Goal: Task Accomplishment & Management: Use online tool/utility

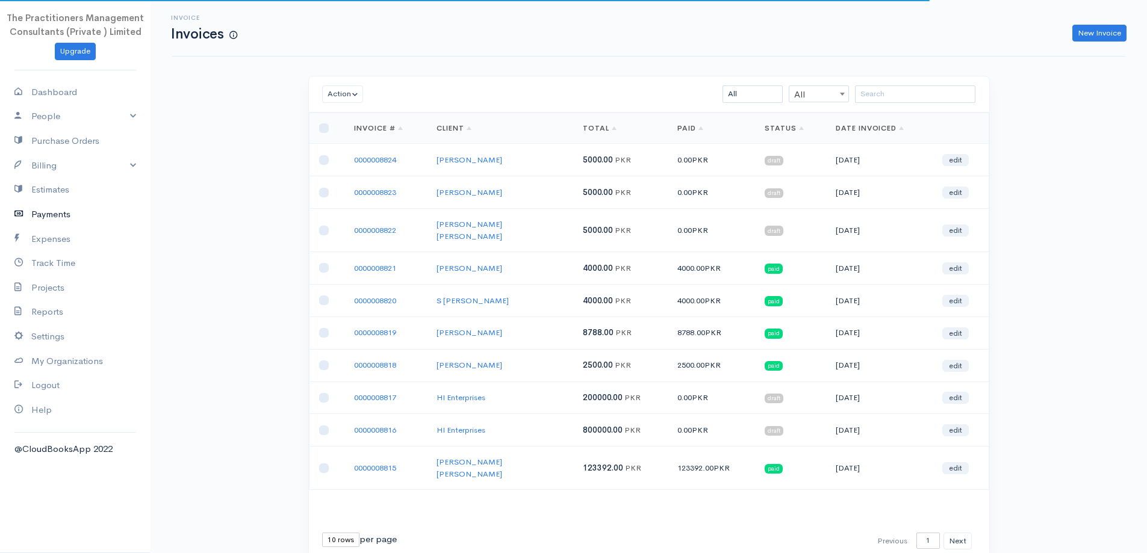
click at [67, 217] on link "Payments" at bounding box center [75, 214] width 151 height 25
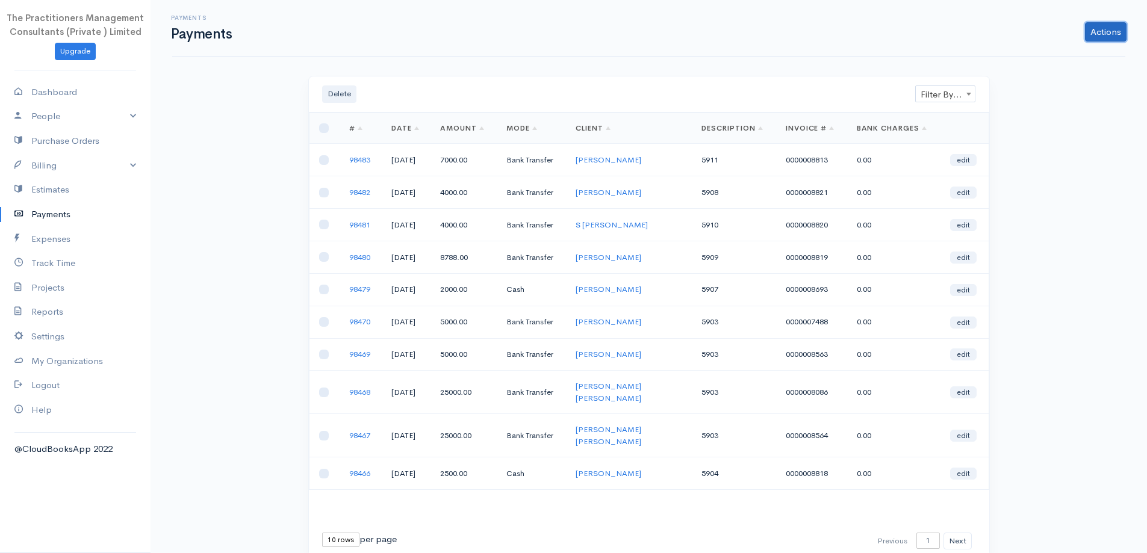
click at [1094, 34] on link "Actions" at bounding box center [1106, 31] width 42 height 19
drag, startPoint x: 111, startPoint y: 174, endPoint x: 75, endPoint y: 178, distance: 37.0
click at [110, 173] on link "Billing" at bounding box center [75, 166] width 151 height 25
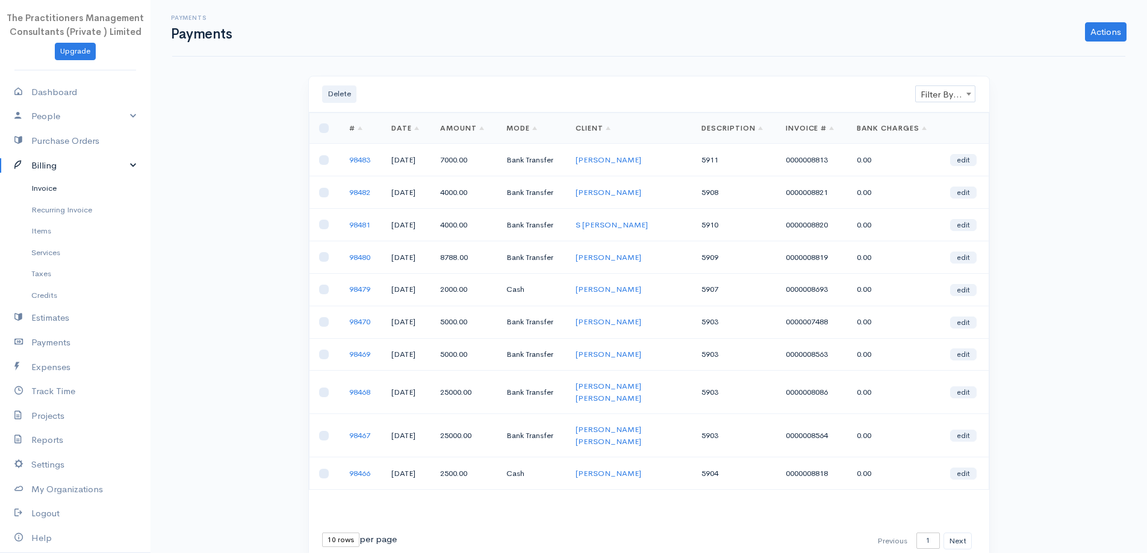
click at [32, 188] on link "Invoice" at bounding box center [75, 189] width 151 height 22
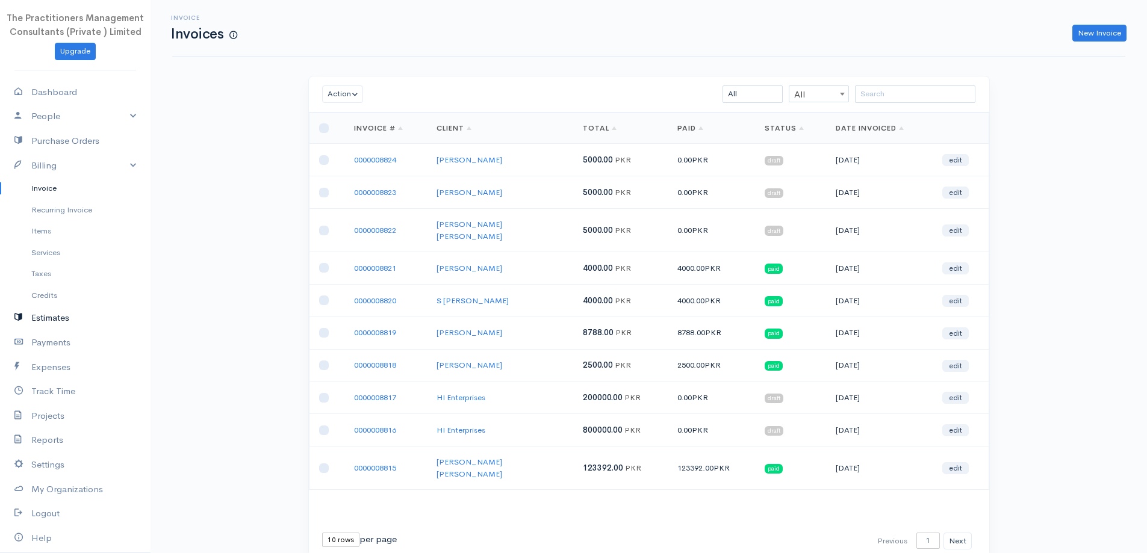
click at [44, 324] on link "Estimates" at bounding box center [75, 318] width 151 height 25
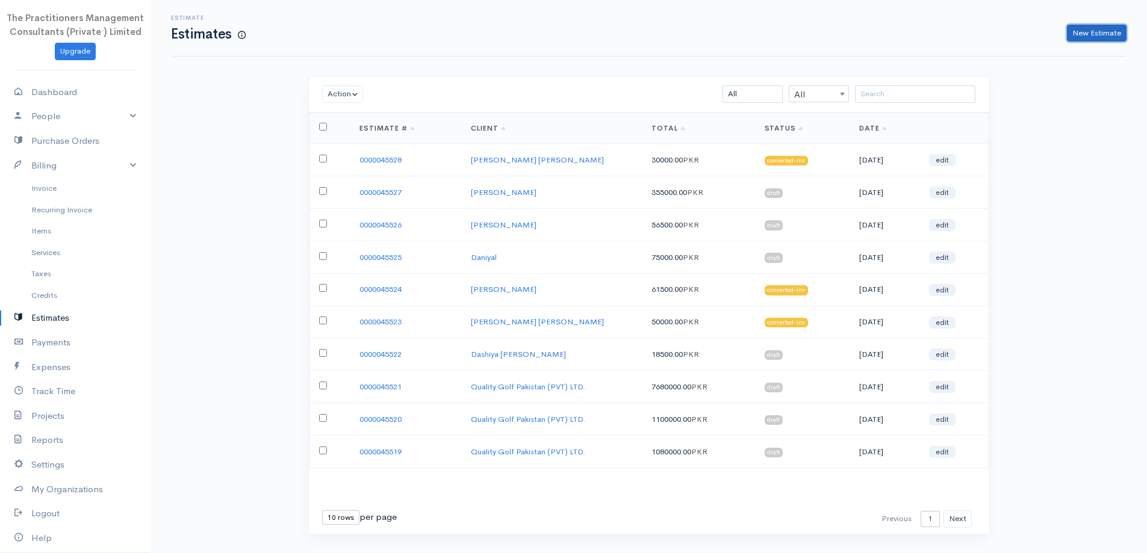
click at [1088, 34] on link "New Estimate" at bounding box center [1097, 33] width 60 height 17
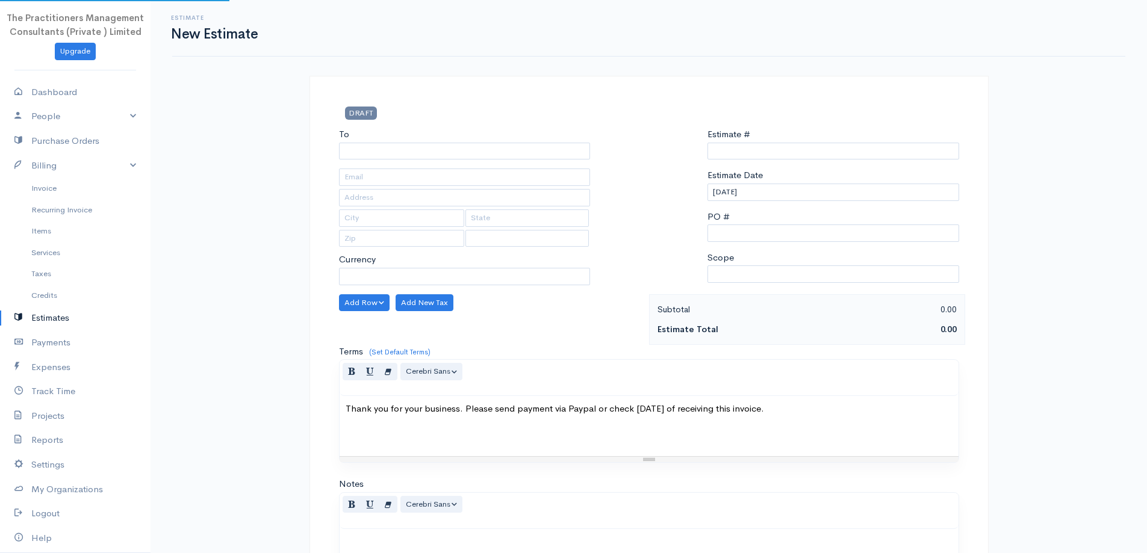
select select "PKR"
select select "[GEOGRAPHIC_DATA]"
type input "0000045529"
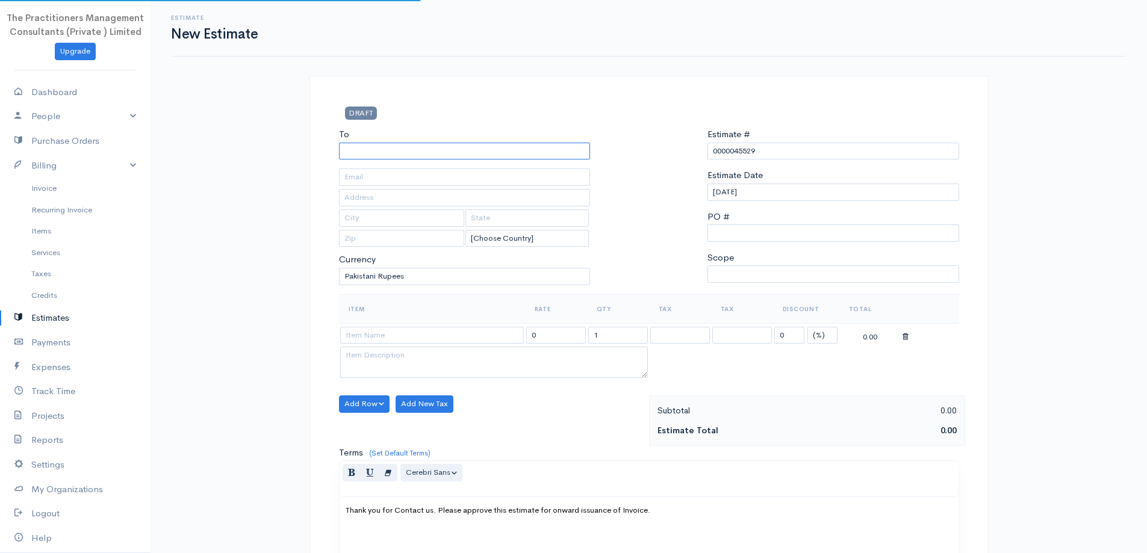
click at [534, 151] on input "To" at bounding box center [465, 151] width 252 height 17
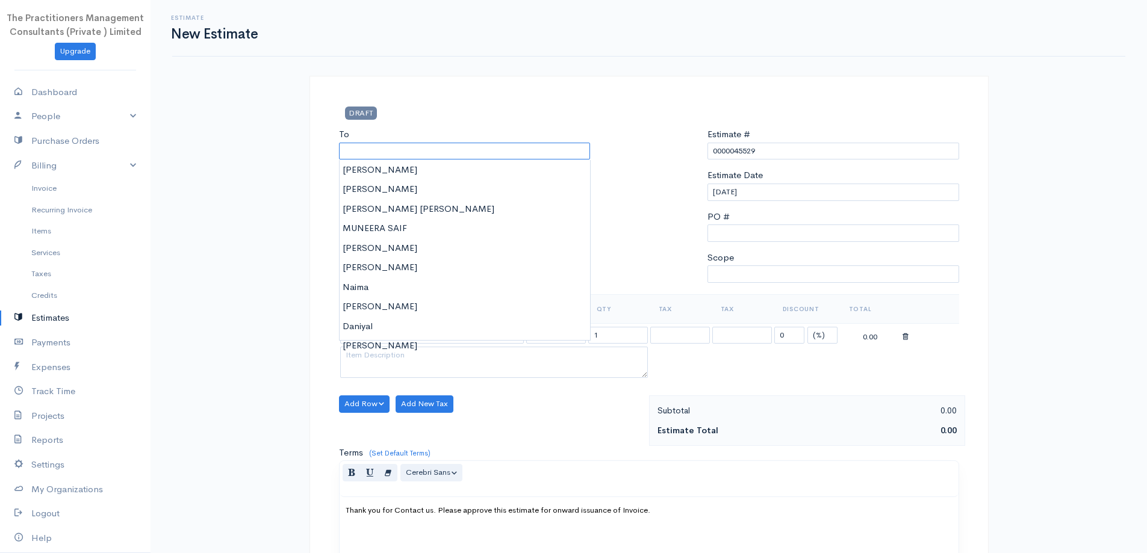
click at [484, 143] on input "To" at bounding box center [465, 151] width 252 height 17
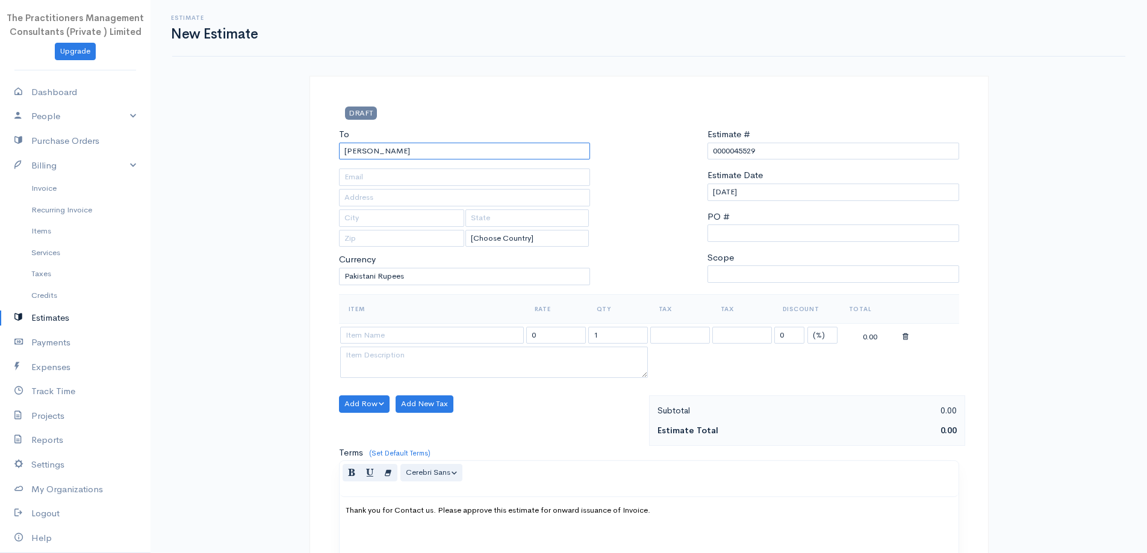
type input "[PERSON_NAME]"
click at [411, 196] on input "text" at bounding box center [465, 197] width 252 height 17
type input "4"
type input "[PHONE_NUMBER]"
click at [354, 175] on input "text" at bounding box center [465, 177] width 252 height 17
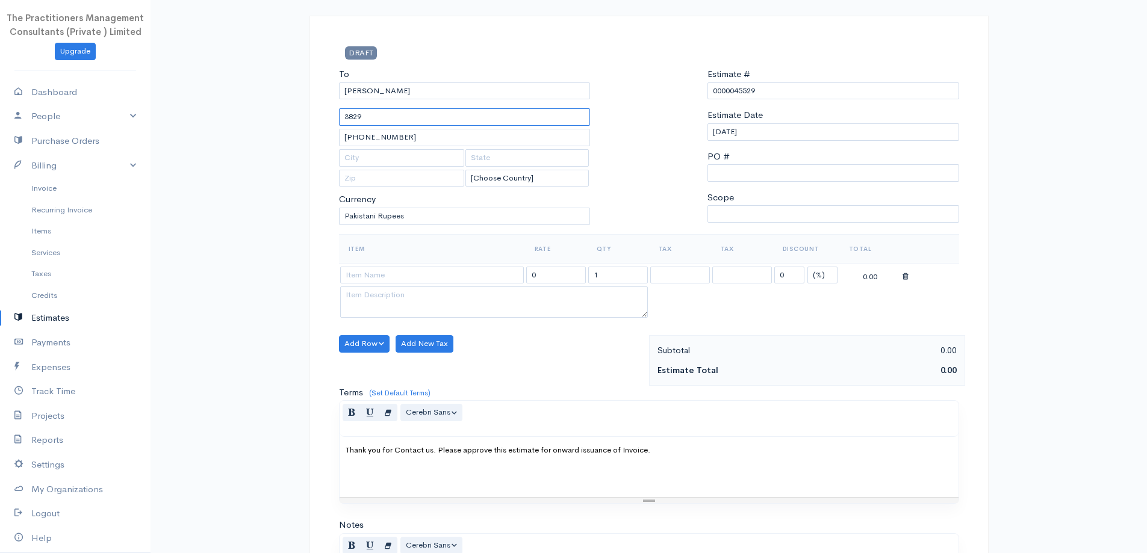
scroll to position [247, 0]
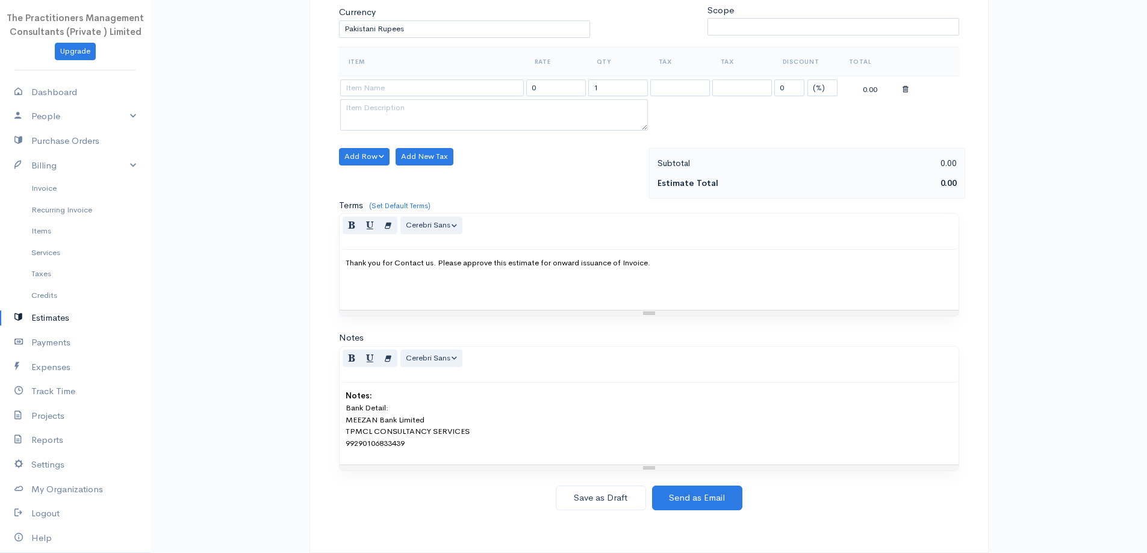
type input "3829"
click at [427, 90] on input at bounding box center [432, 87] width 184 height 17
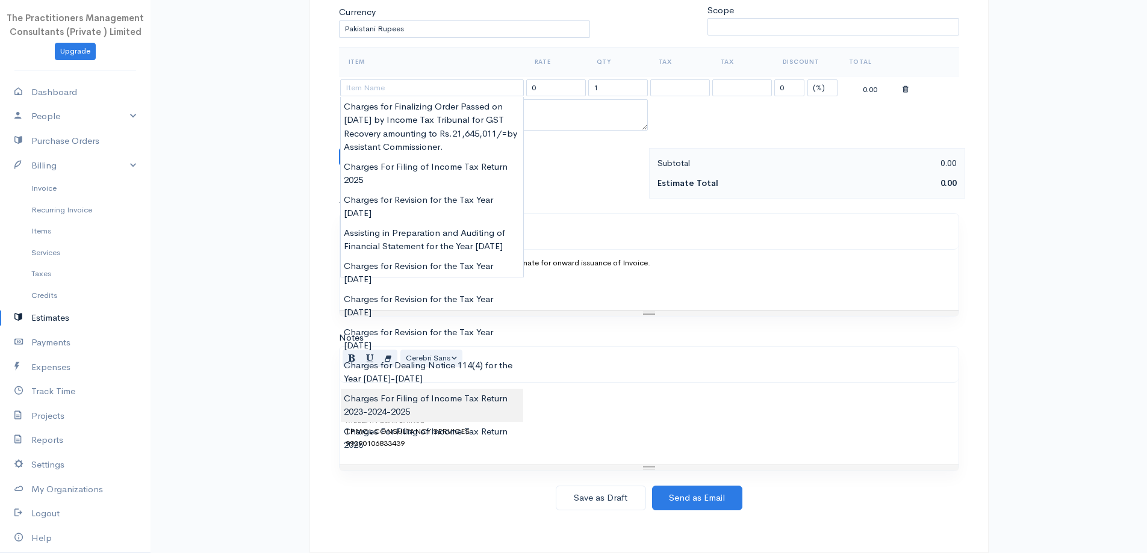
type input "Charges For Filing of Income Tax Return 2023-2024-2025"
type input "5000.00"
click at [430, 359] on body "The Practitioners Management Consultants (Private ) Limited Upgrade Dashboard P…" at bounding box center [573, 153] width 1147 height 801
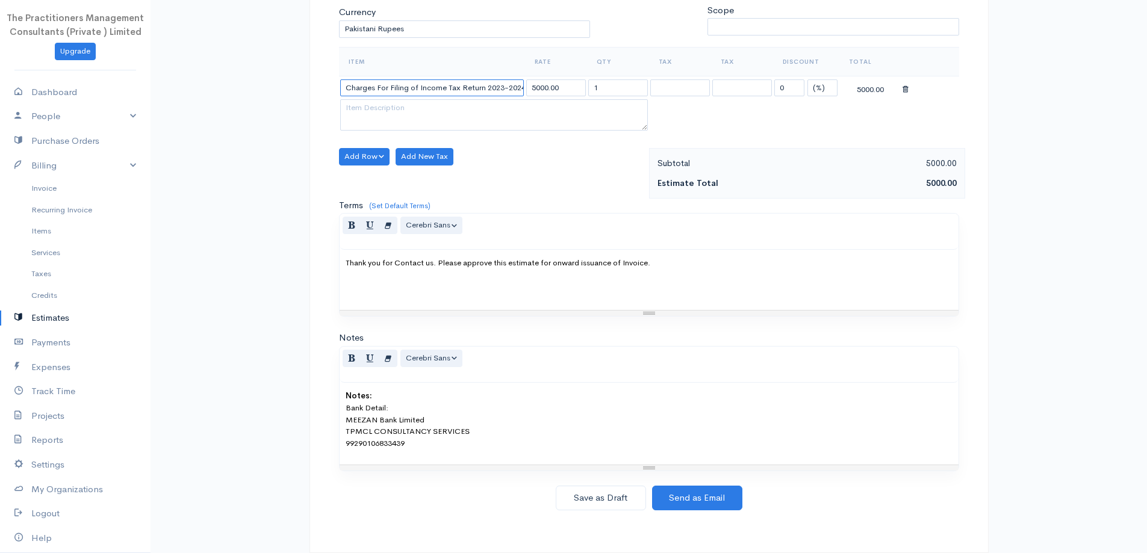
click at [508, 85] on input "Charges For Filing of Income Tax Return 2023-2024-2025" at bounding box center [432, 87] width 184 height 17
type input "Charges For Filing of Income Tax Return 2021-2022-2023-2024-2025"
click at [614, 91] on input "1" at bounding box center [618, 87] width 60 height 17
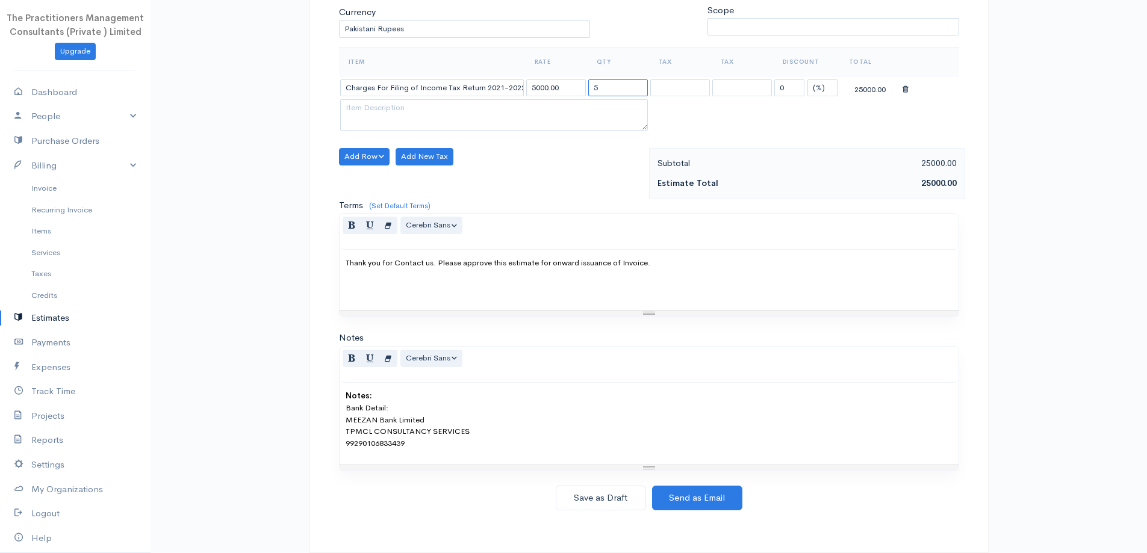
type input "5"
click at [508, 150] on div "Add Row Add Item Row Add Time Row Add New Tax" at bounding box center [491, 173] width 316 height 51
click at [365, 163] on button "Add Row" at bounding box center [364, 156] width 51 height 17
click at [368, 189] on link "Add Item Row" at bounding box center [387, 181] width 95 height 21
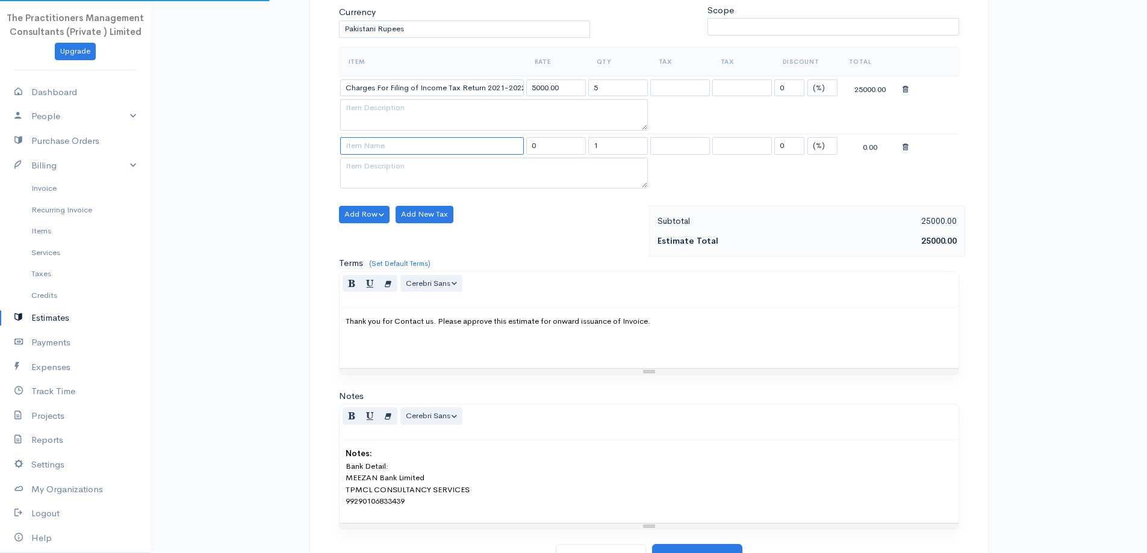
click at [411, 143] on input at bounding box center [432, 145] width 184 height 17
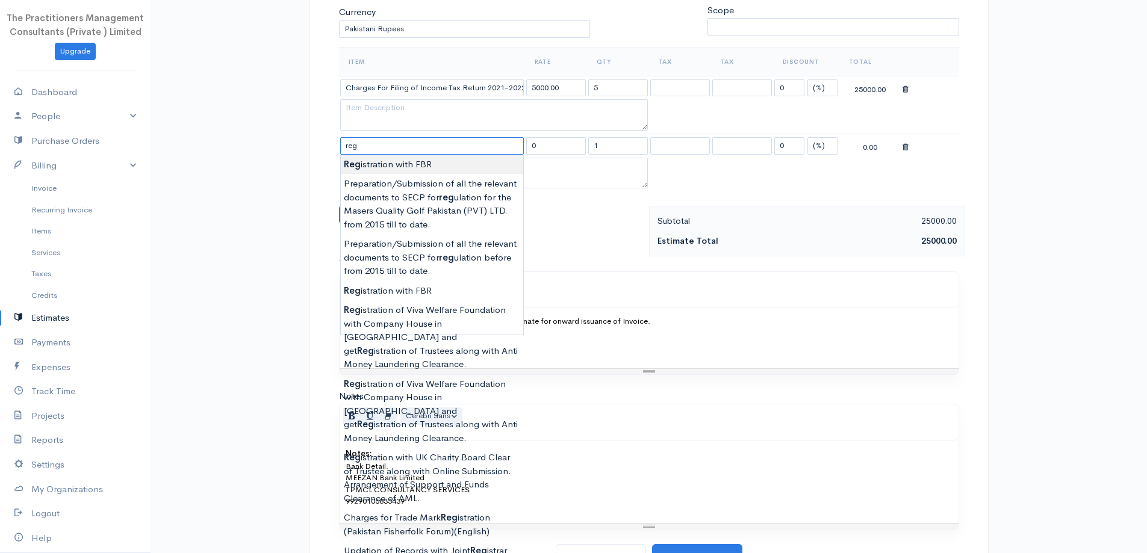
type input "Registration with FBR"
type input "1500.00"
click at [411, 163] on body "The Practitioners Management Consultants (Private ) Limited Upgrade Dashboard P…" at bounding box center [573, 182] width 1147 height 859
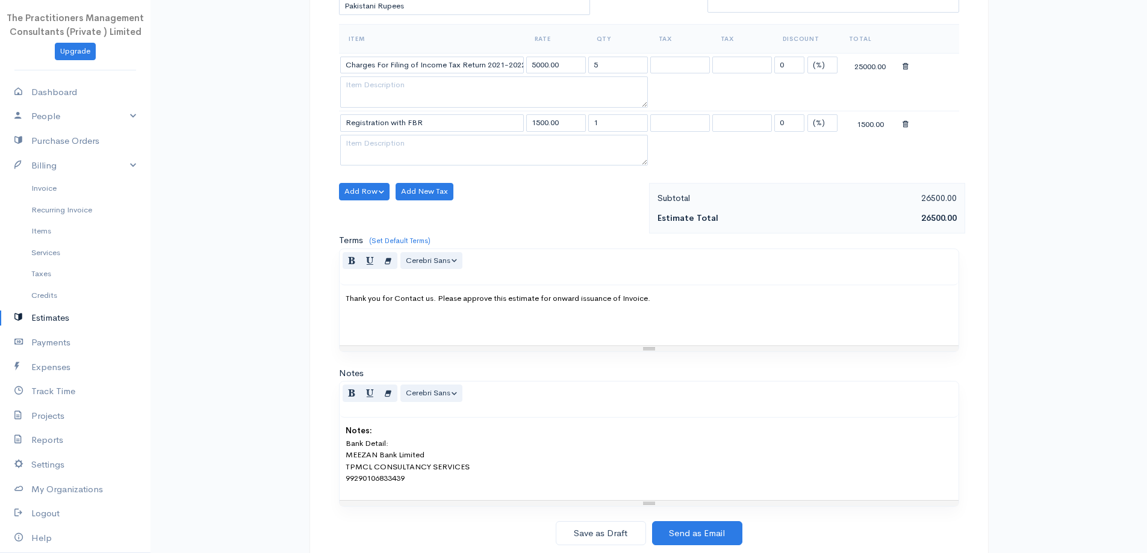
scroll to position [305, 0]
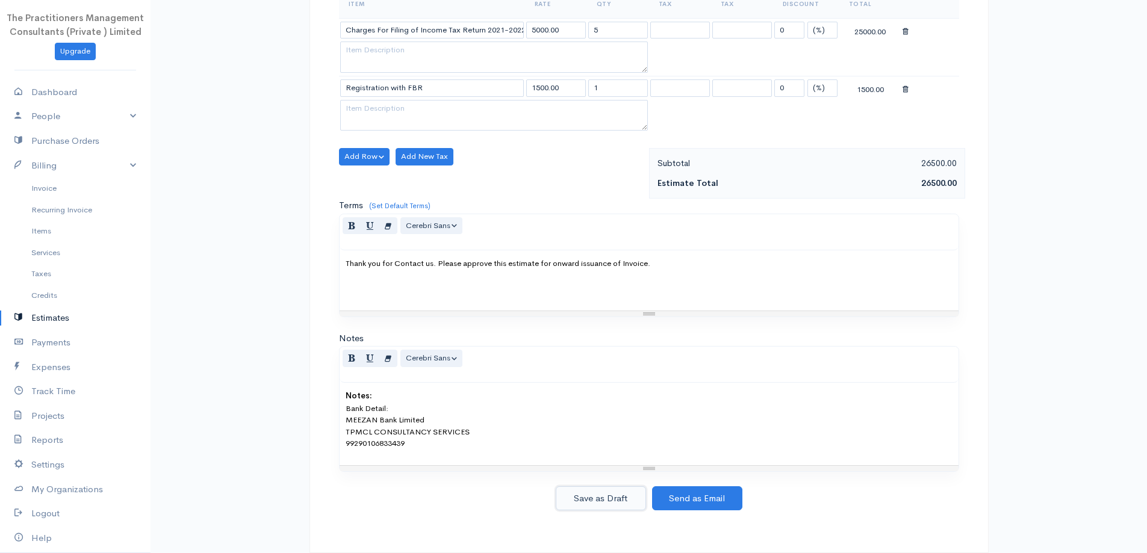
click at [613, 498] on button "Save as Draft" at bounding box center [601, 498] width 90 height 25
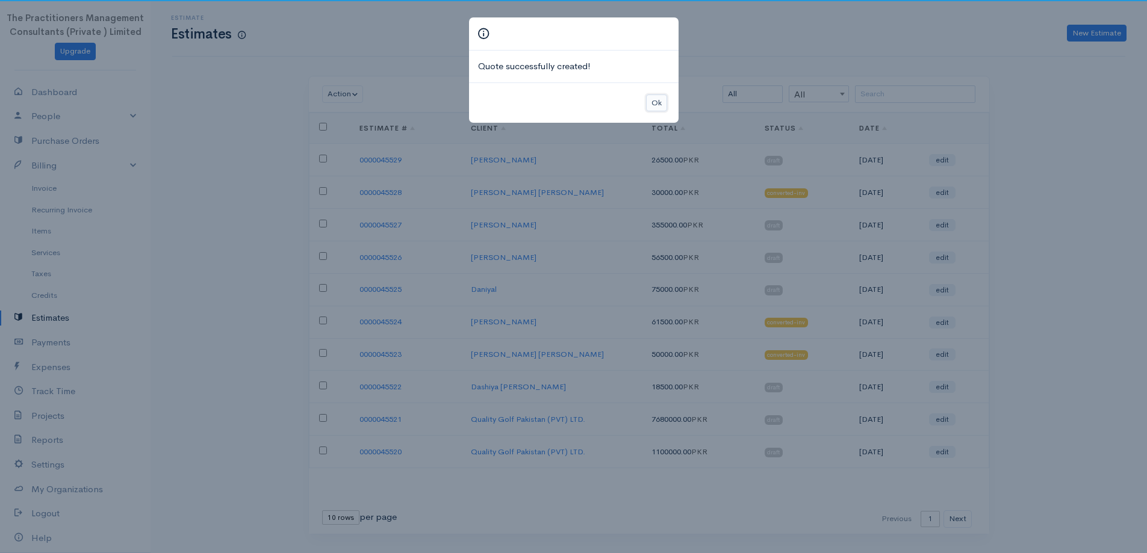
click at [654, 105] on button "Ok" at bounding box center [656, 103] width 21 height 17
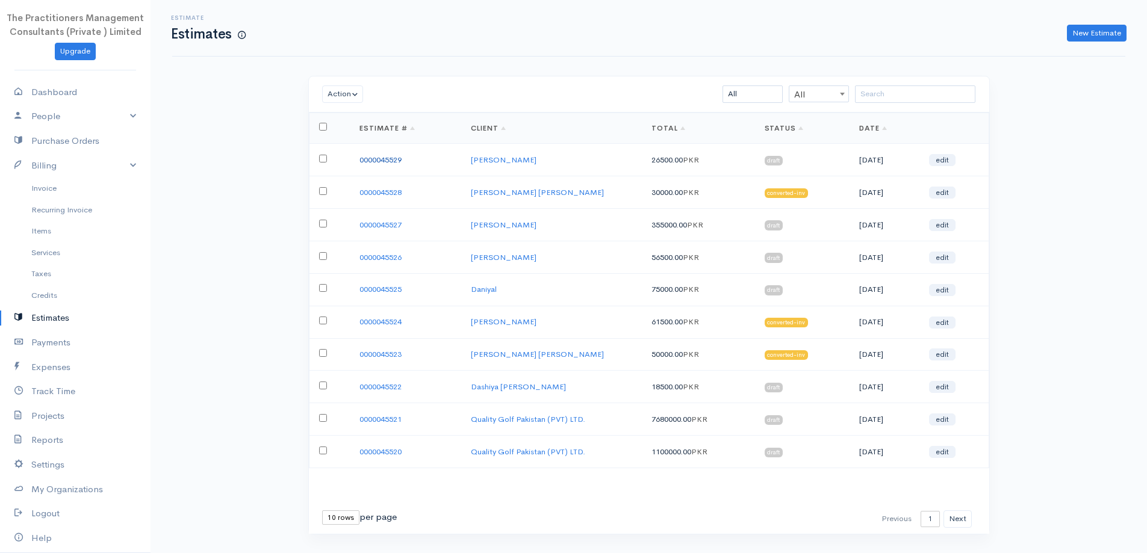
click at [371, 160] on link "0000045529" at bounding box center [380, 160] width 42 height 10
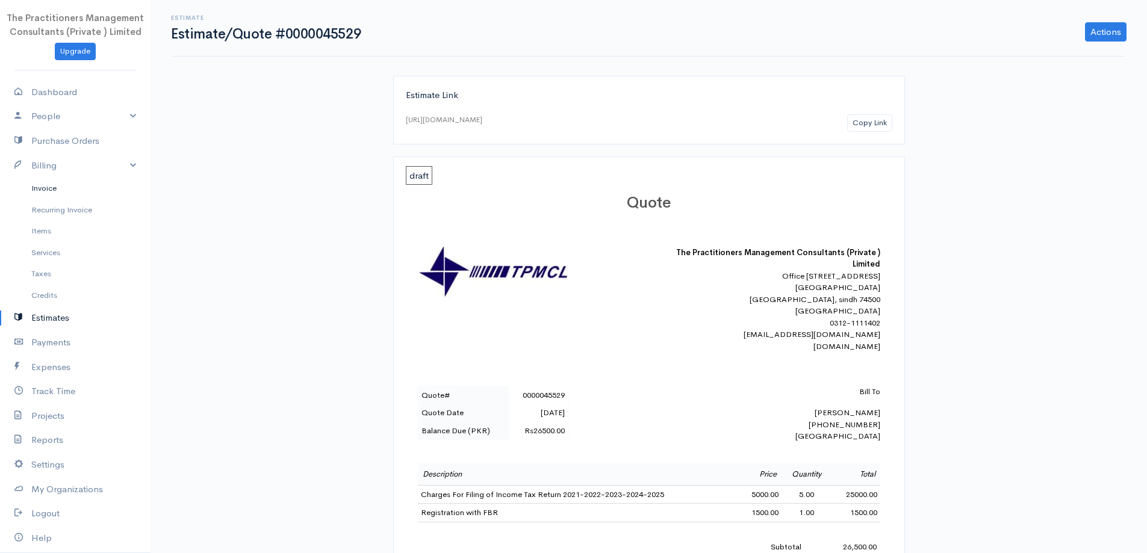
click at [73, 187] on link "Invoice" at bounding box center [75, 189] width 151 height 22
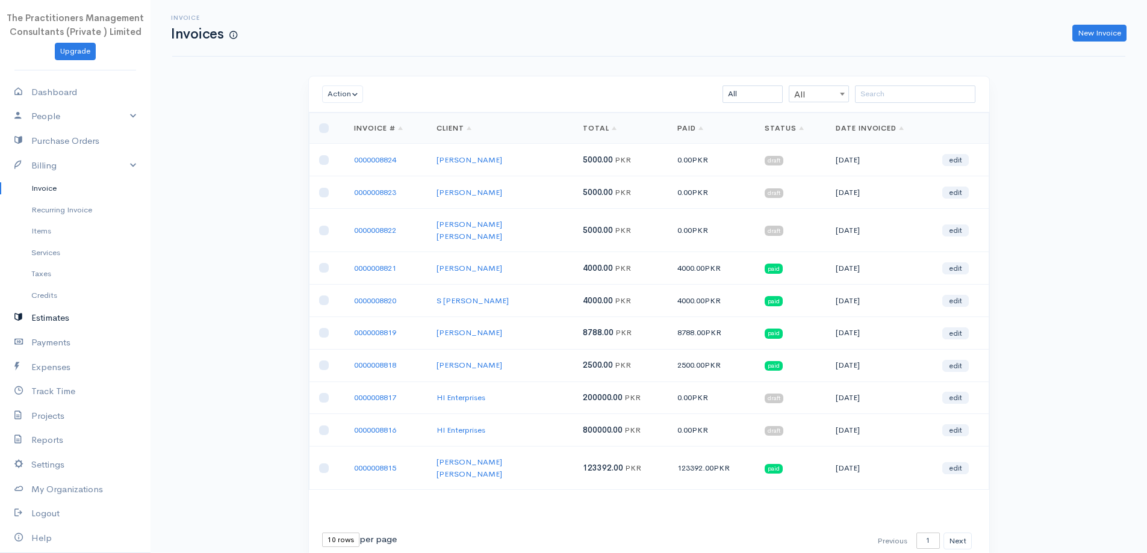
click at [51, 317] on link "Estimates" at bounding box center [75, 318] width 151 height 25
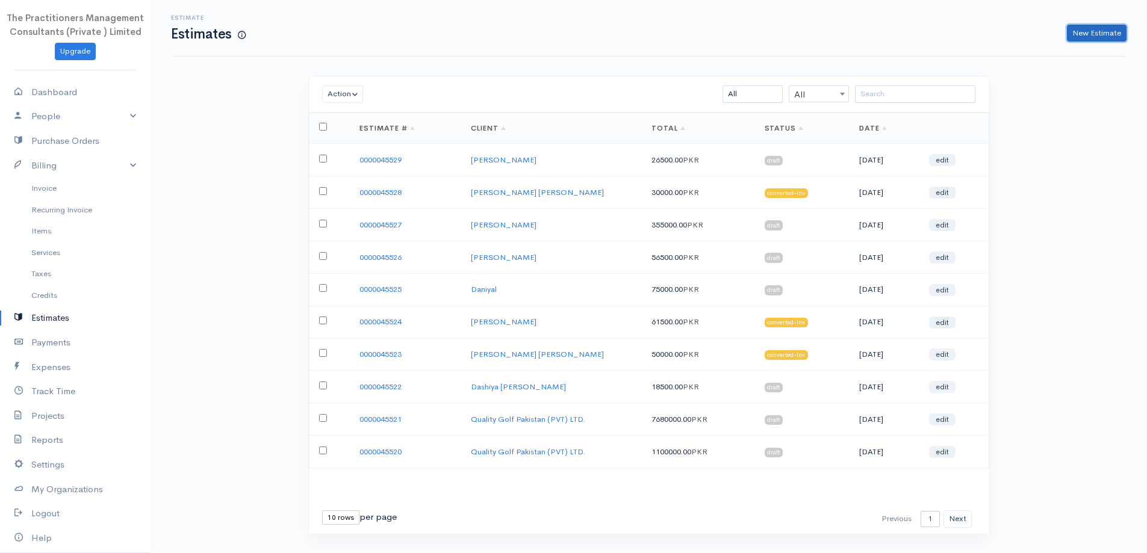
click at [1111, 25] on link "New Estimate" at bounding box center [1097, 33] width 60 height 17
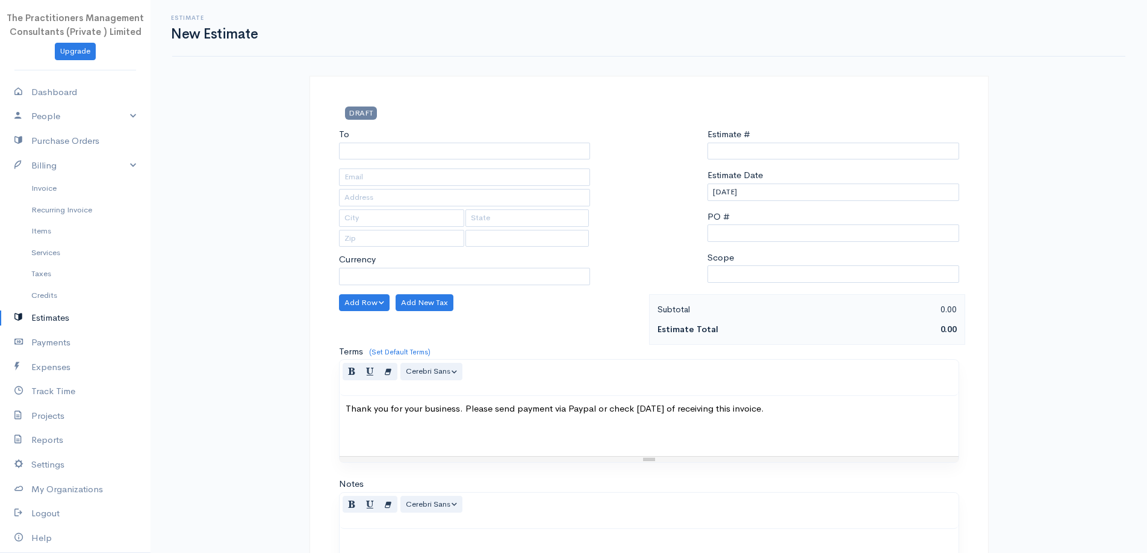
select select "PKR"
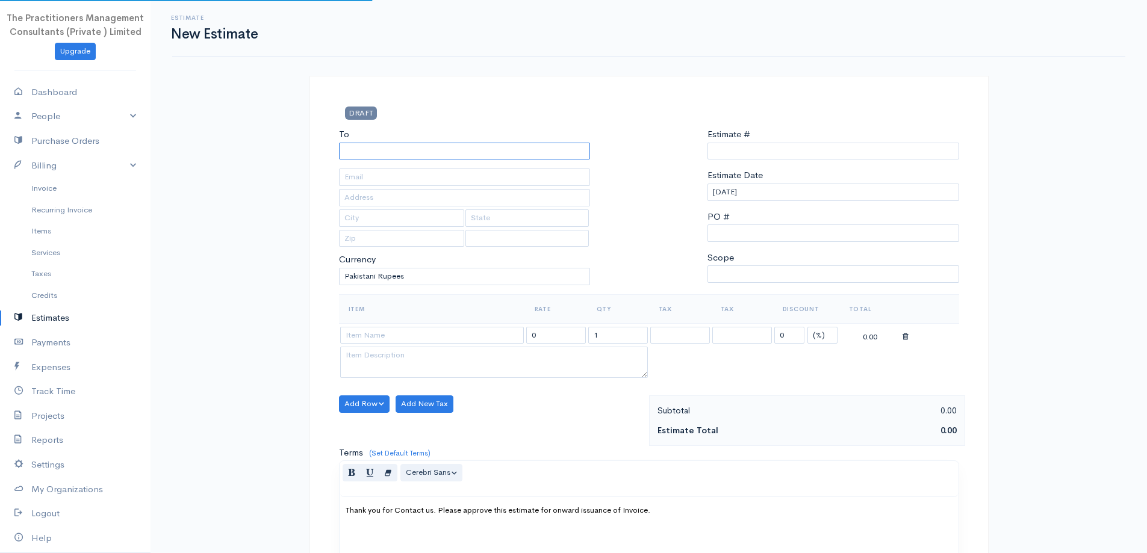
click at [478, 148] on input "To" at bounding box center [465, 151] width 252 height 17
select select "[GEOGRAPHIC_DATA]"
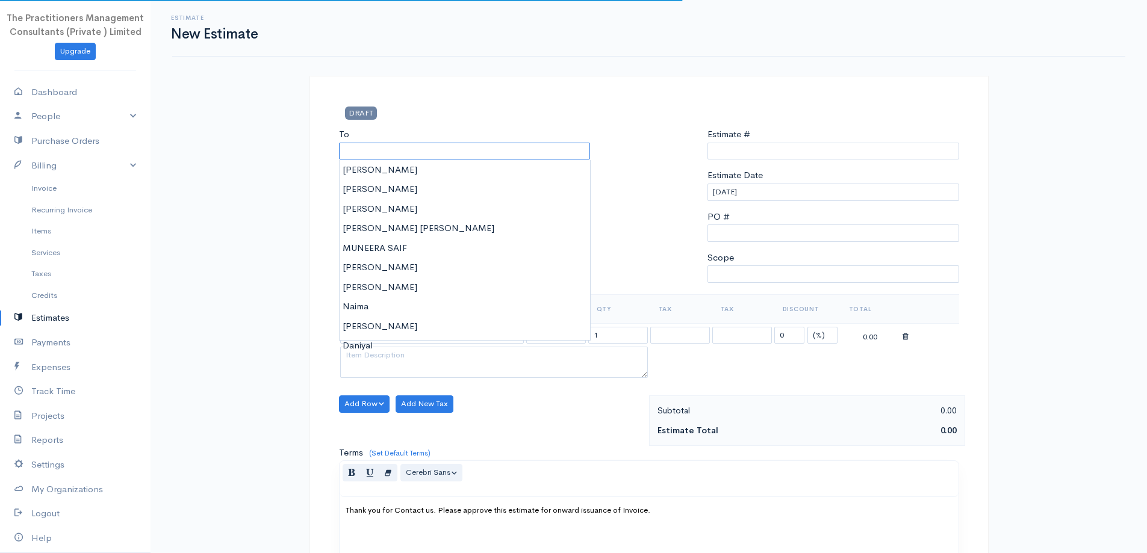
type input "0000045530"
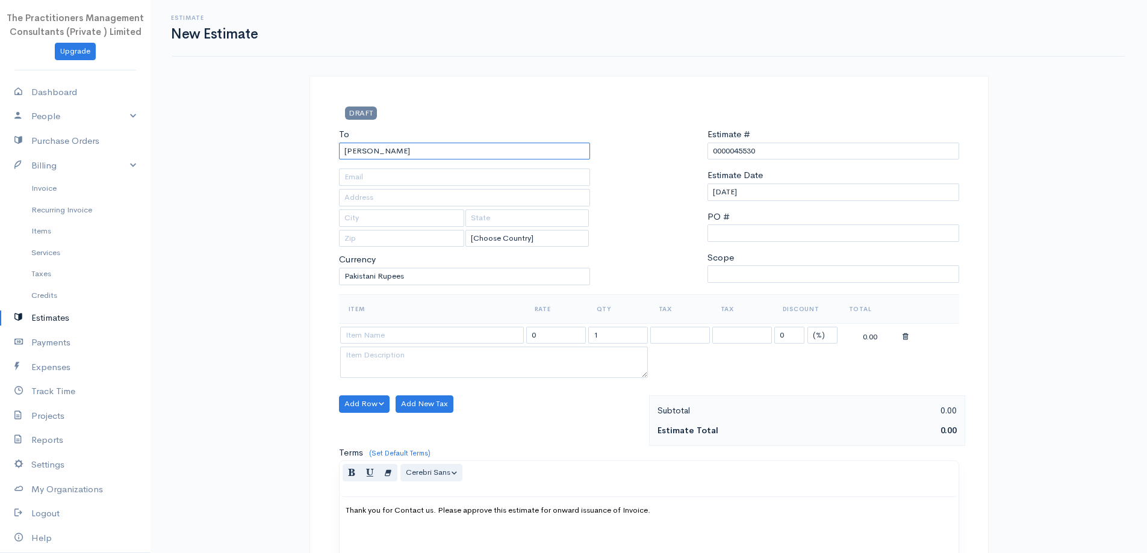
type input "[PERSON_NAME]"
click at [435, 178] on input "text" at bounding box center [465, 177] width 252 height 17
click at [359, 206] on input "text" at bounding box center [465, 197] width 252 height 17
type input "[PHONE_NUMBER]"
click at [538, 179] on input "text" at bounding box center [465, 177] width 252 height 17
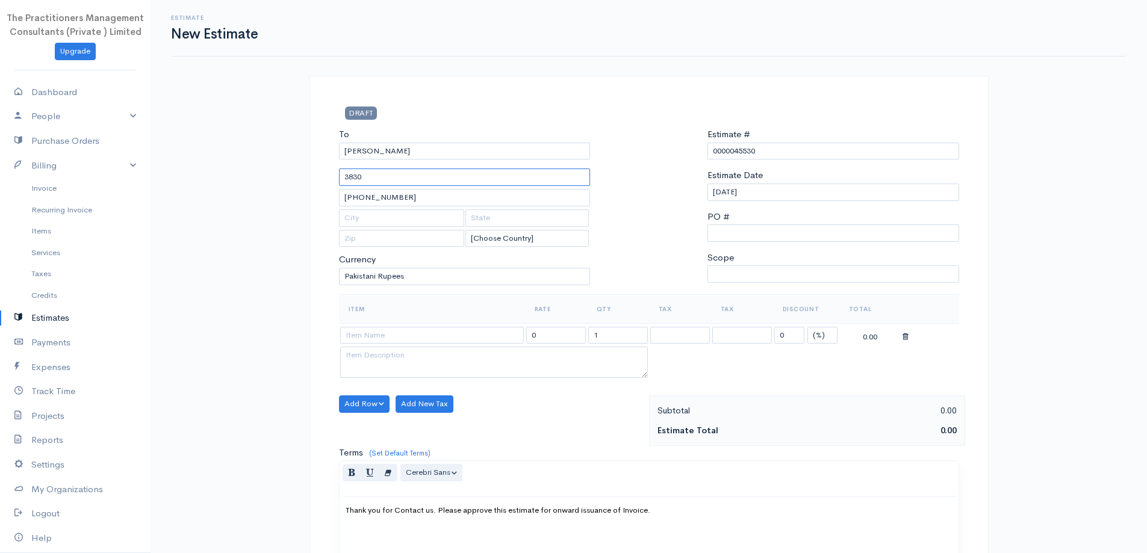
type input "3830"
click at [639, 113] on div "DRAFT" at bounding box center [649, 117] width 632 height 21
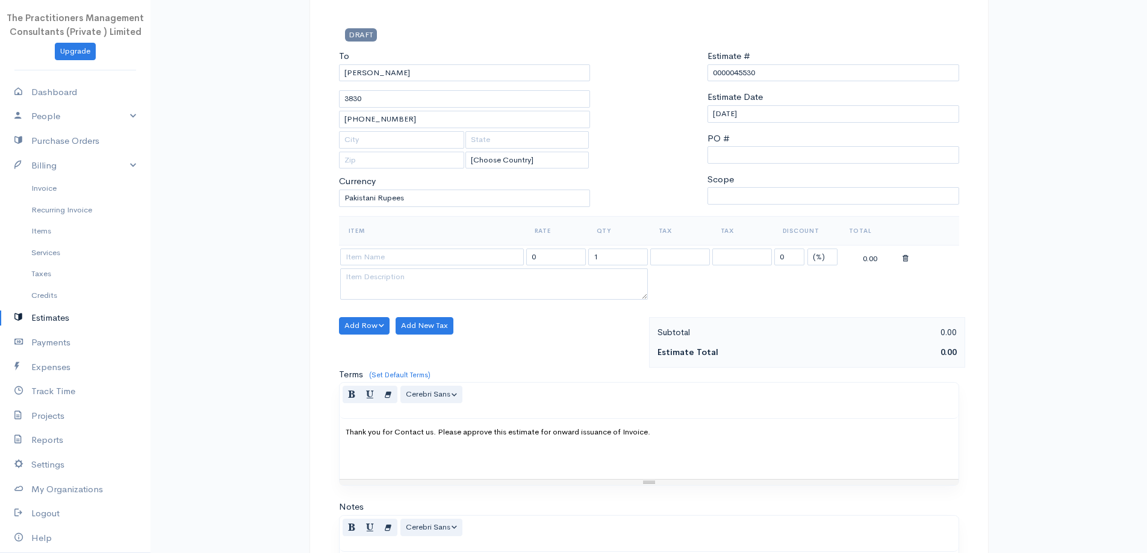
scroll to position [241, 0]
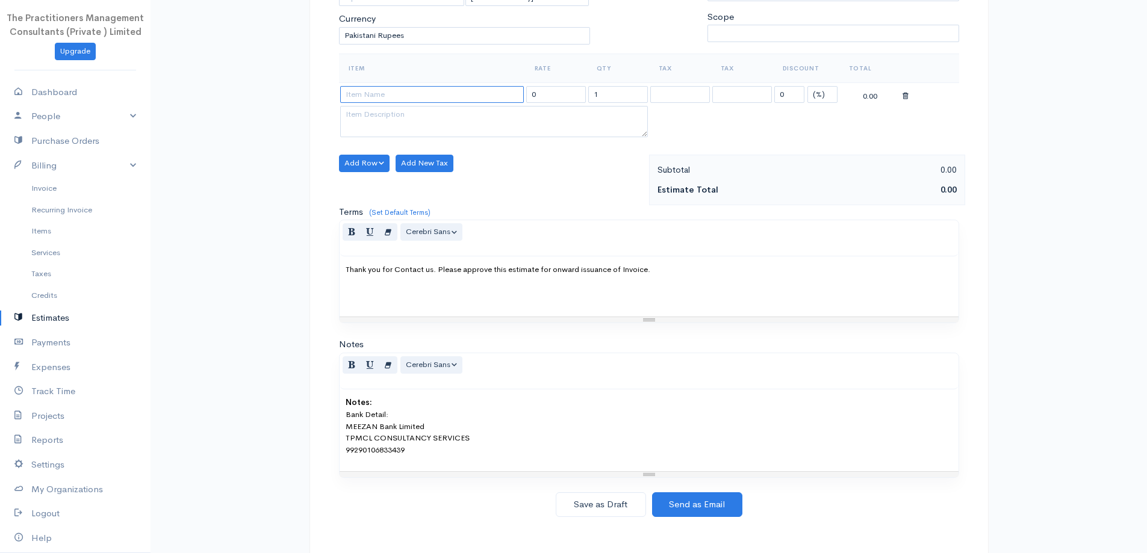
click at [482, 95] on input at bounding box center [432, 94] width 184 height 17
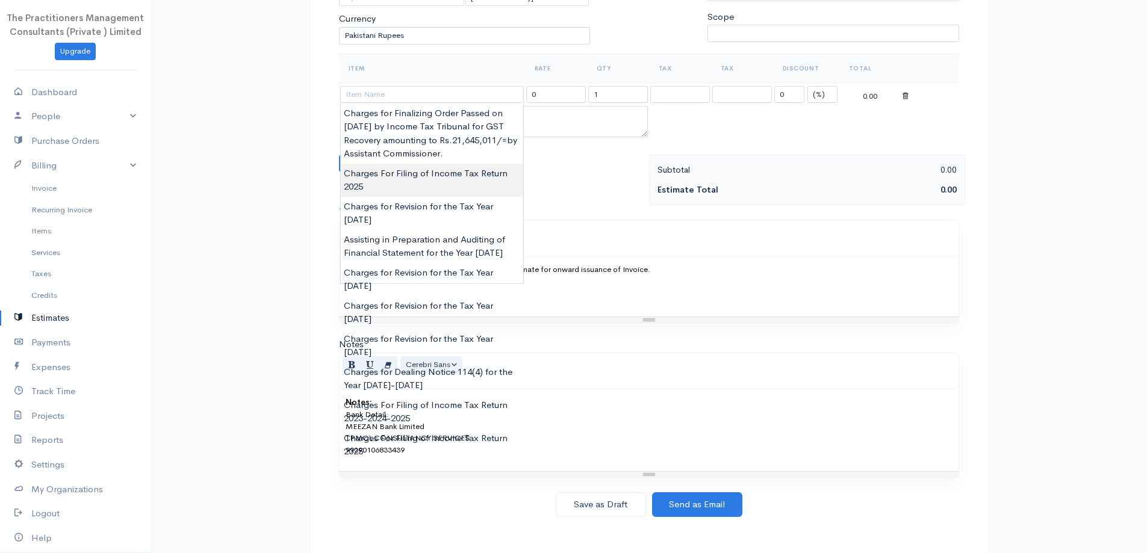
type input "Charges For Filing of Income Tax Return 2025"
type input "10000.00"
click at [446, 184] on body "The Practitioners Management Consultants (Private ) Limited Upgrade Dashboard P…" at bounding box center [573, 159] width 1147 height 801
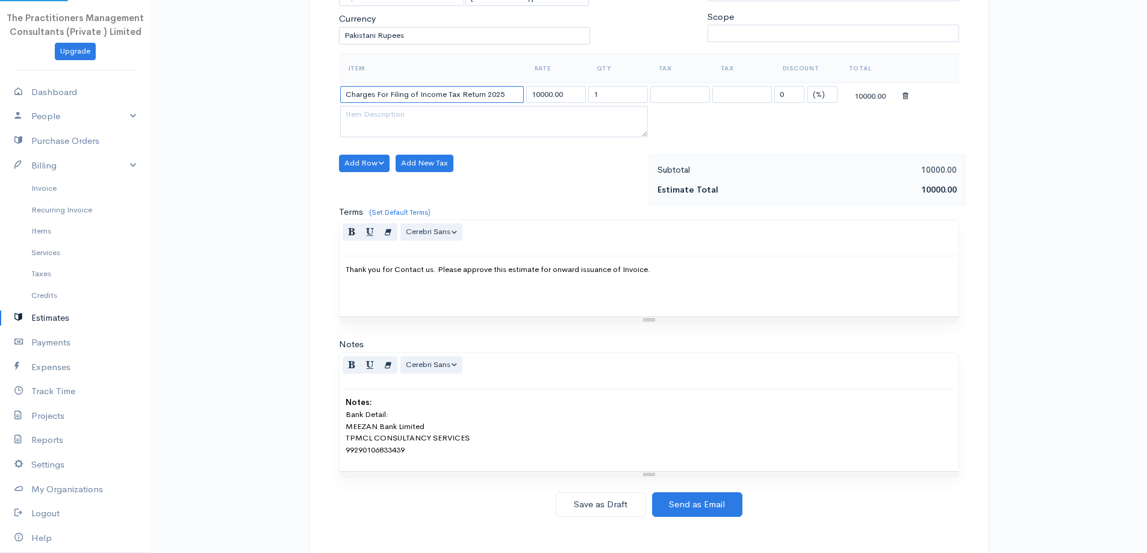
click at [516, 92] on input "Charges For Filing of Income Tax Return 2025" at bounding box center [432, 94] width 184 height 17
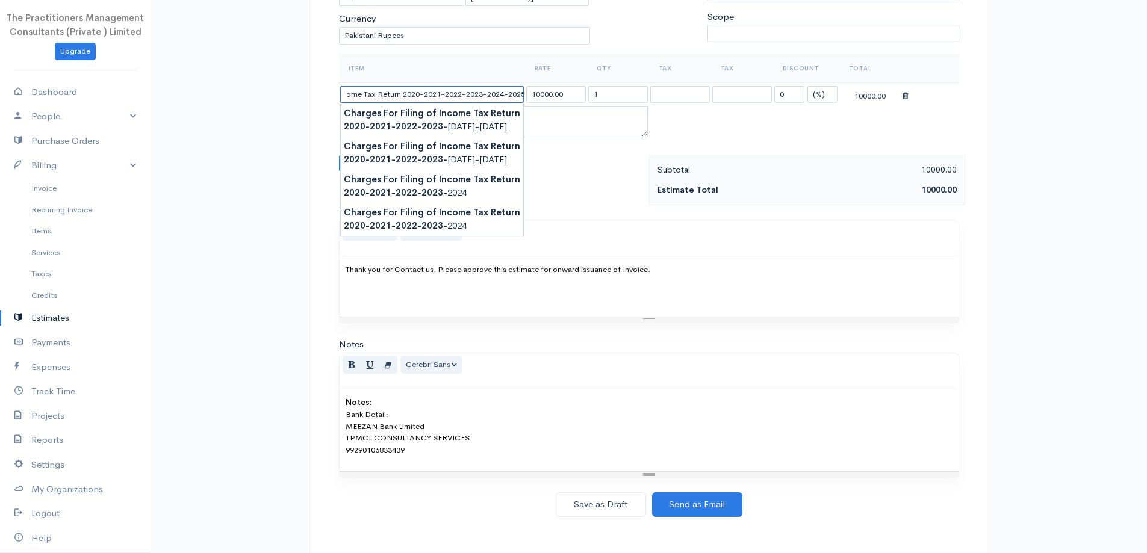
scroll to position [0, 90]
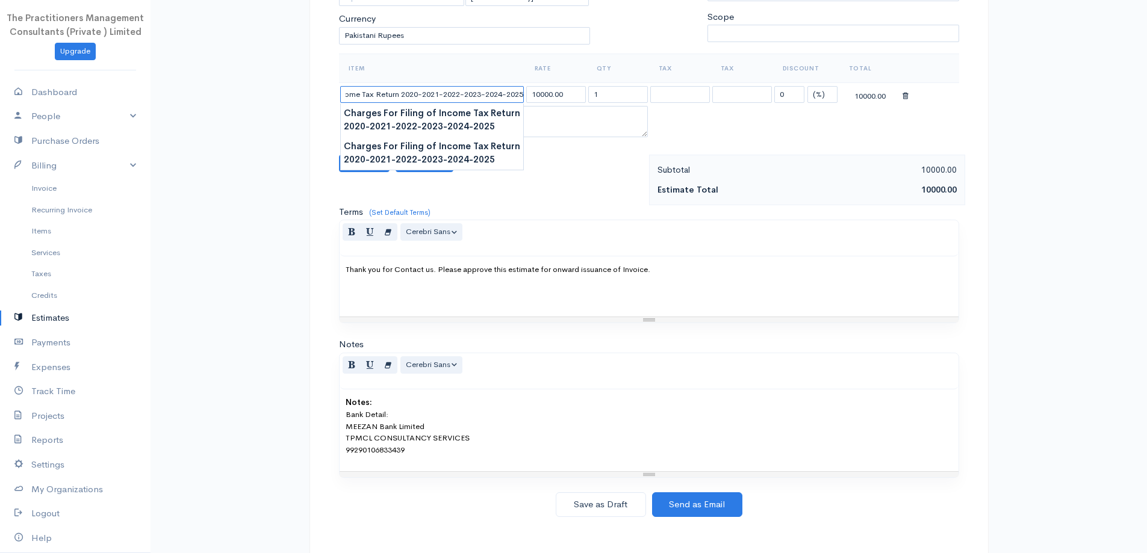
type input "Charges For Filing of Income Tax Return 2020-2021-2022-2023-2024-2025"
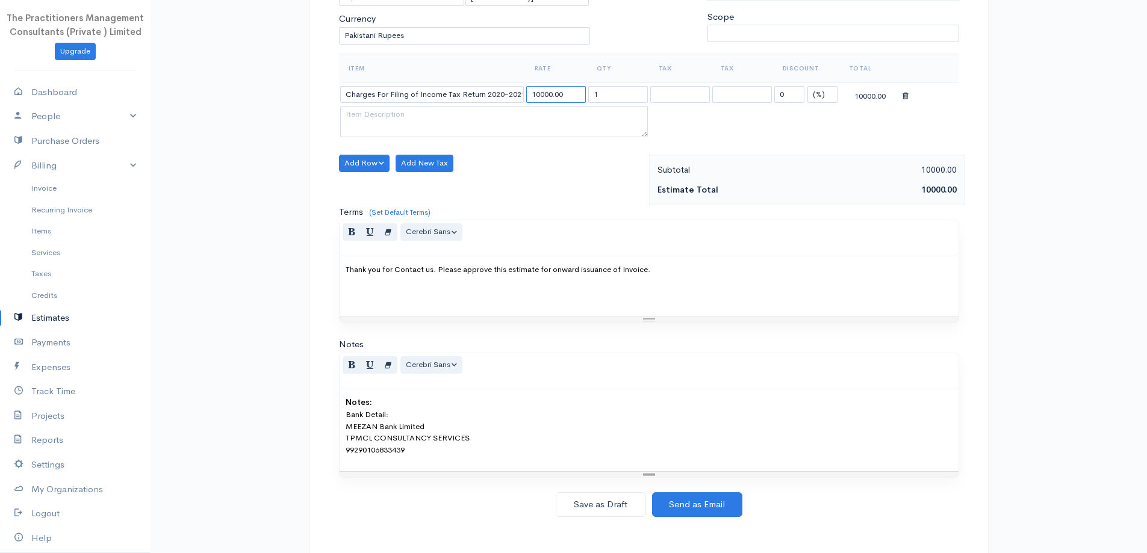
drag, startPoint x: 553, startPoint y: 96, endPoint x: 499, endPoint y: 91, distance: 53.9
click at [502, 91] on tr "Charges For Filing of Income Tax Return 2020-2021-2022-2023-2024-2025 10000.00 …" at bounding box center [649, 93] width 620 height 23
type input "5000.00"
click at [608, 102] on input "1" at bounding box center [618, 94] width 60 height 17
type input "6"
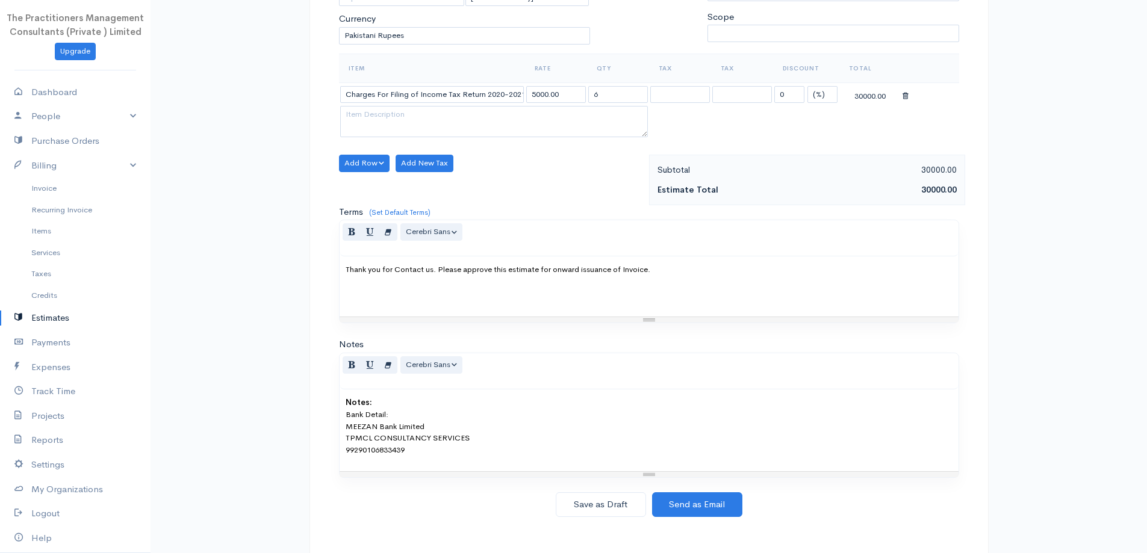
drag, startPoint x: 561, startPoint y: 179, endPoint x: 496, endPoint y: 172, distance: 64.8
click at [561, 179] on div "Add Row Add Item Row Add Time Row Add New Tax" at bounding box center [491, 180] width 316 height 51
click at [371, 168] on button "Add Row" at bounding box center [364, 163] width 51 height 17
click at [380, 183] on link "Add Item Row" at bounding box center [387, 188] width 95 height 21
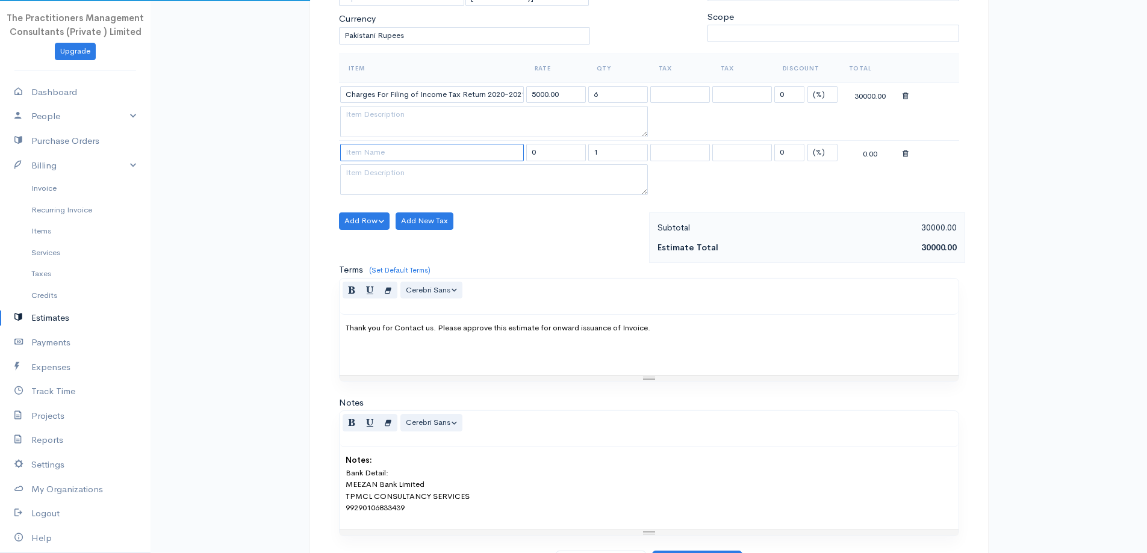
click at [396, 144] on input at bounding box center [432, 152] width 184 height 17
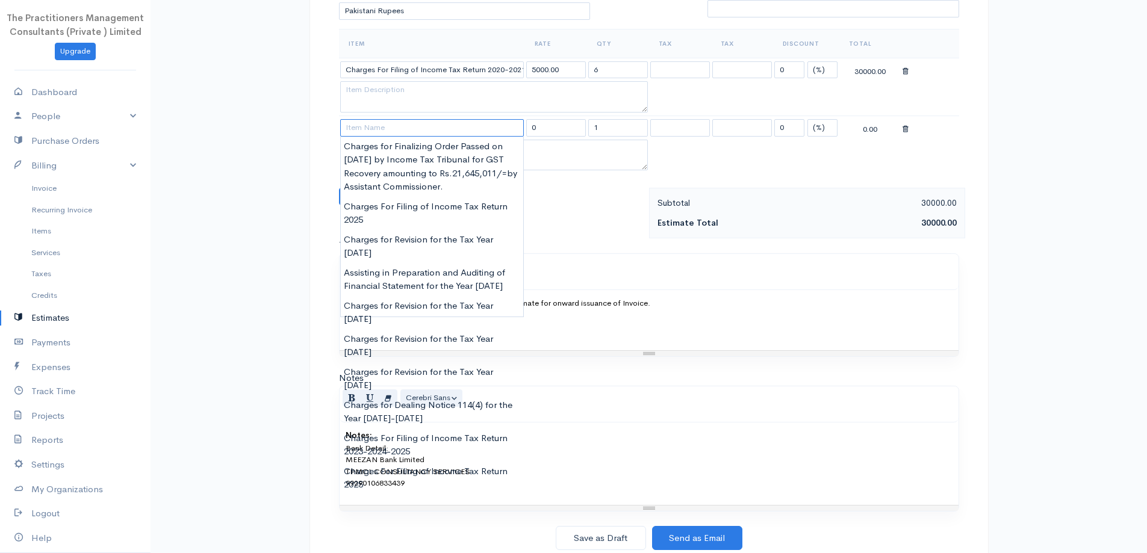
scroll to position [245, 0]
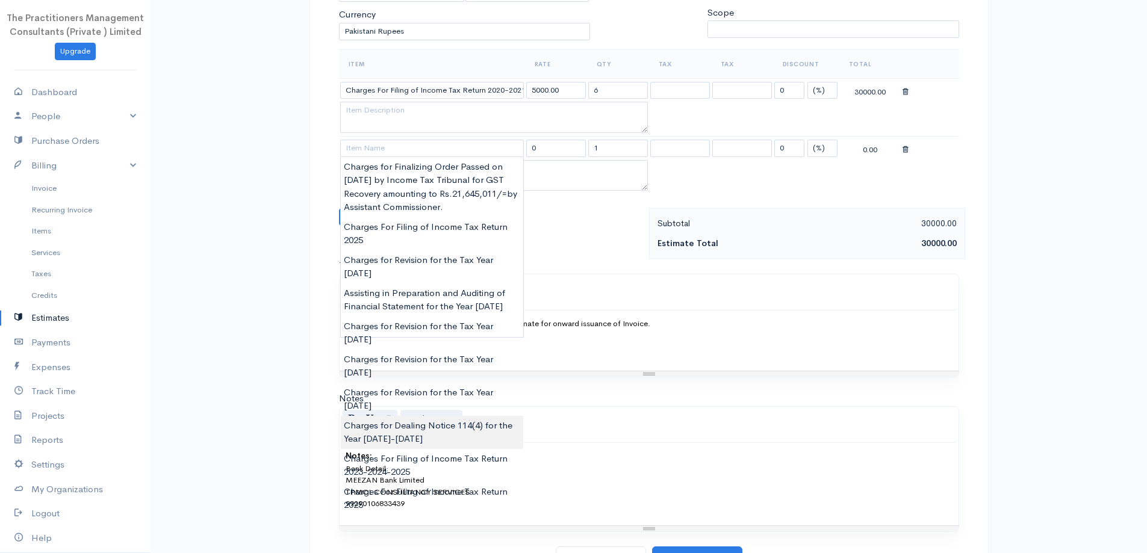
type input "Charges for Dealing Notice 114(4) for the Year [DATE]-[DATE]"
type input "10000.00"
click at [483, 365] on body "The Practitioners Management Consultants (Private ) Limited Upgrade Dashboard P…" at bounding box center [573, 184] width 1147 height 859
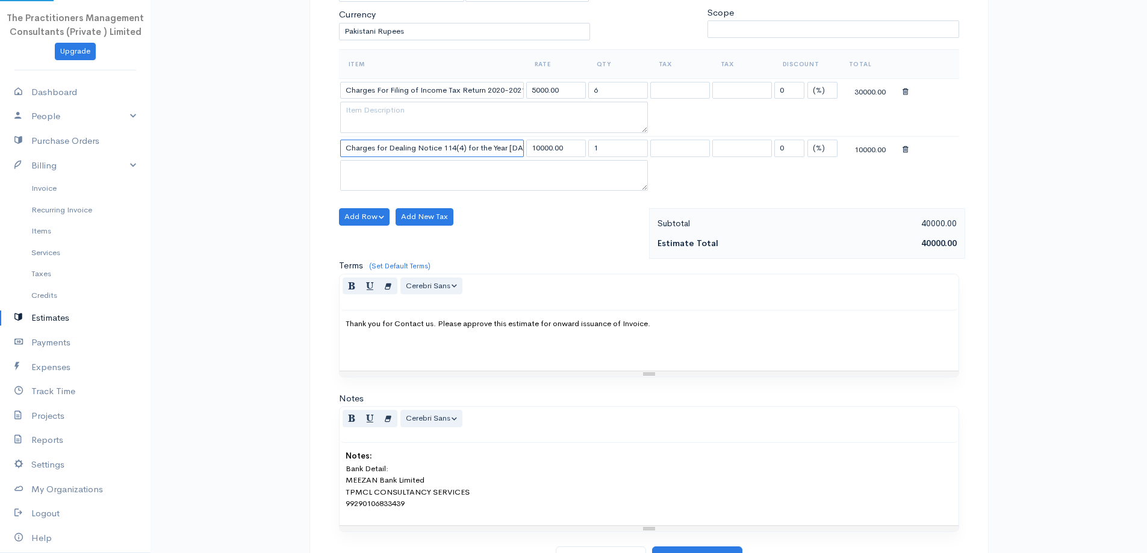
click at [521, 144] on input "Charges for Dealing Notice 114(4) for the Year [DATE]-[DATE]" at bounding box center [432, 148] width 184 height 17
click at [499, 154] on input "Charges for Dealing Notice 114(4) for the Year [DATE]-[DATE]" at bounding box center [432, 148] width 184 height 17
click at [499, 153] on input "Charges for Dealing Notice 114(4) for the Year [DATE]-[DATE]" at bounding box center [432, 148] width 184 height 17
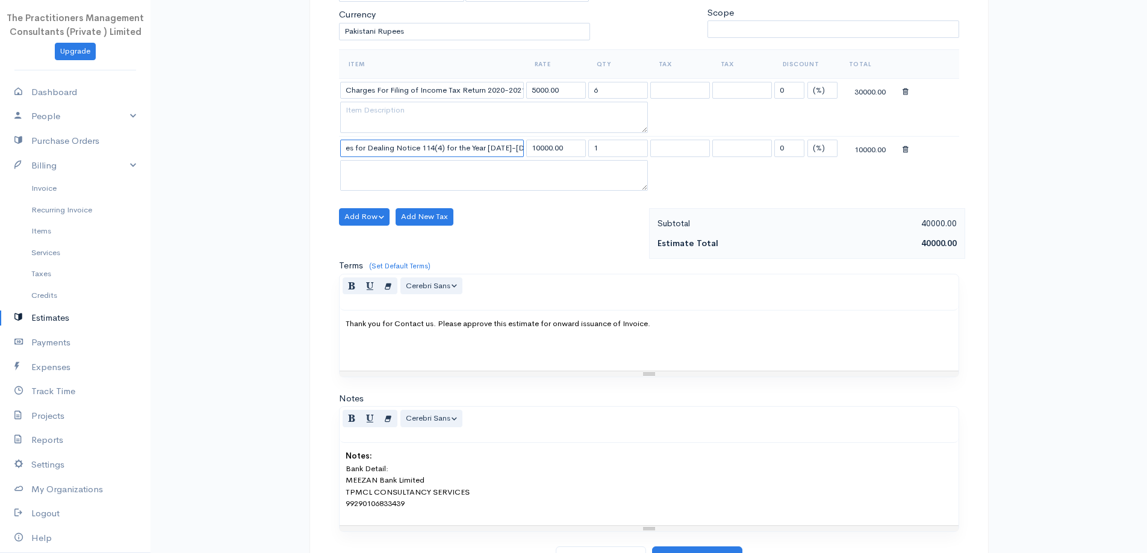
type input "Charges for Dealing Notice 114(4) for the Year [DATE]-[DATE]"
click at [603, 149] on input "1" at bounding box center [618, 148] width 60 height 17
type input "2"
click at [369, 210] on button "Add Row" at bounding box center [364, 216] width 51 height 17
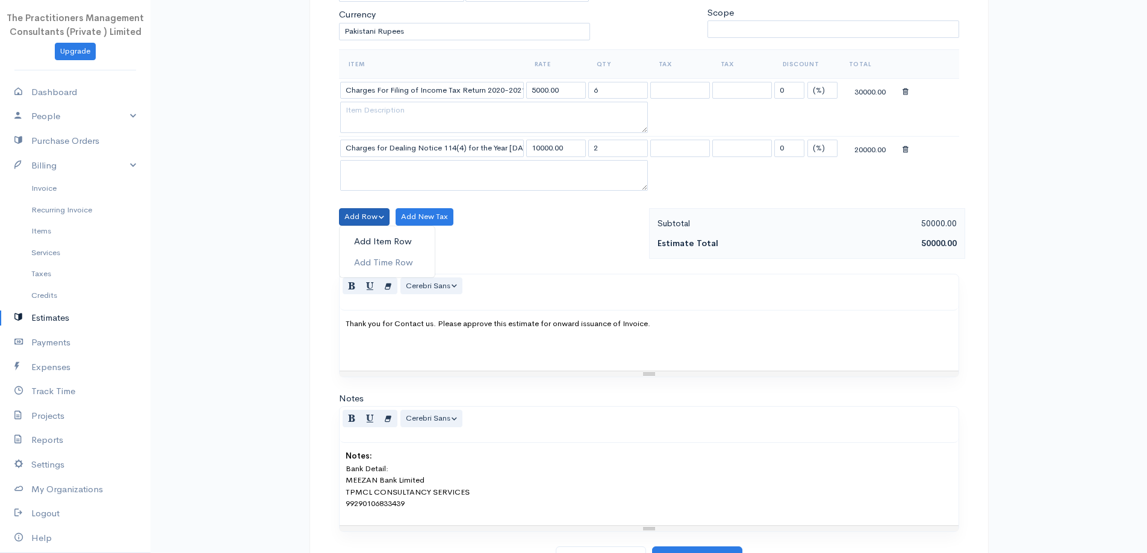
click at [379, 243] on link "Add Item Row" at bounding box center [387, 241] width 95 height 21
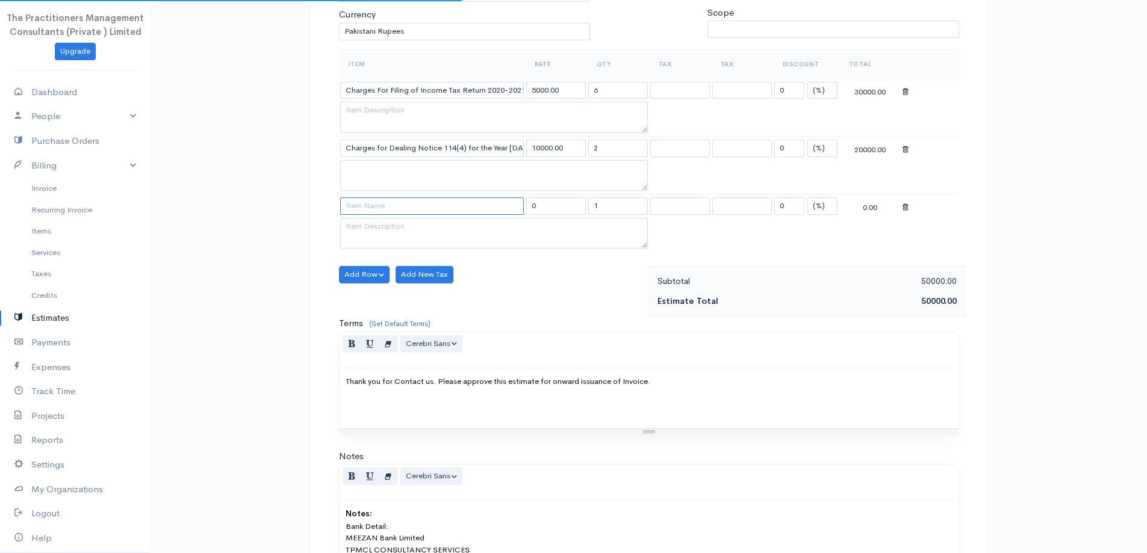
click at [426, 203] on input at bounding box center [432, 205] width 184 height 17
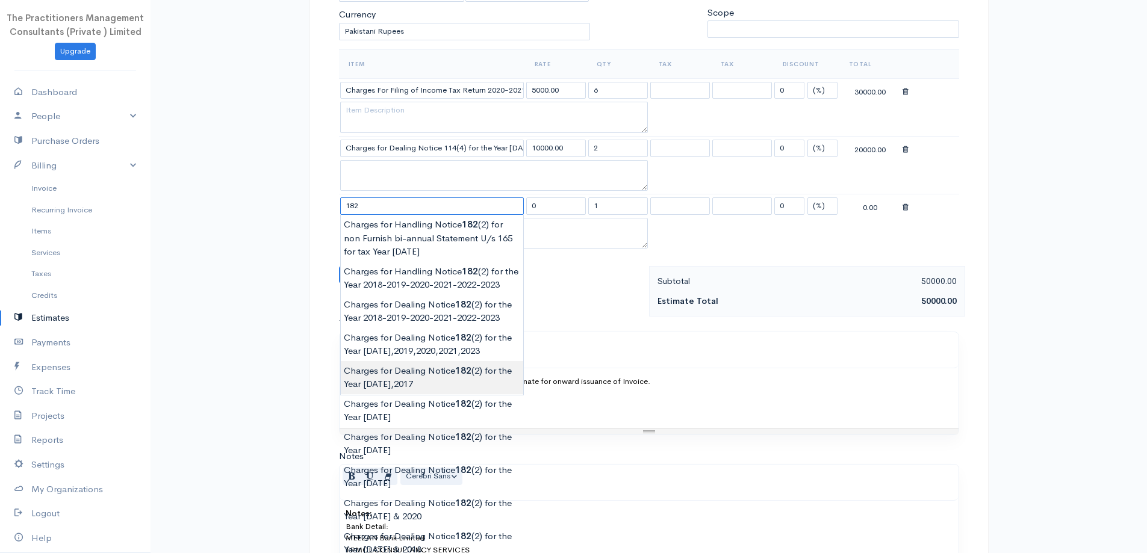
type input "Charges for Dealing Notice 182(2) for the Year [DATE],2017"
type input "10000.00"
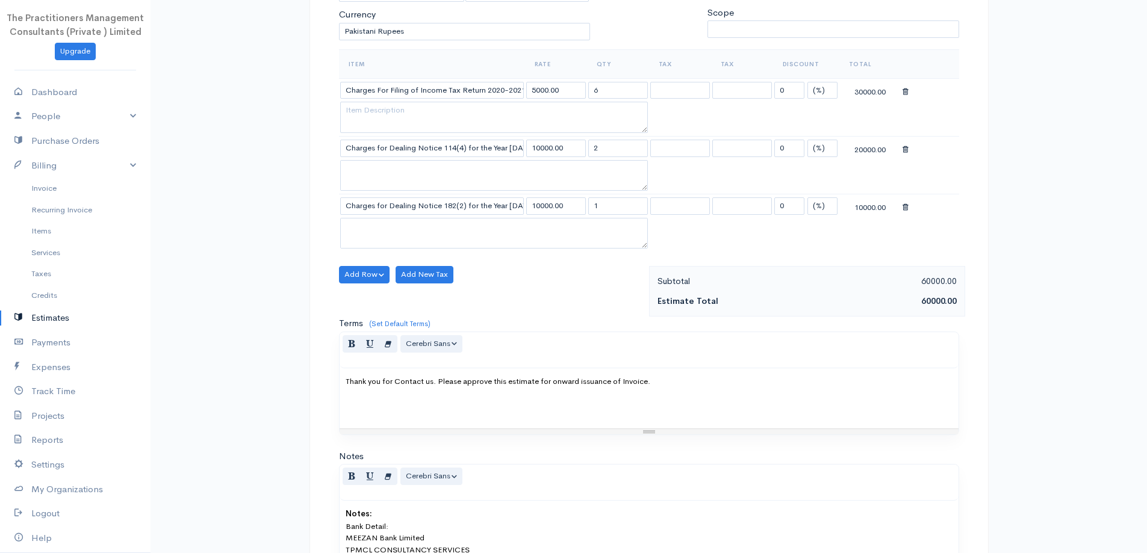
click at [458, 365] on body "The Practitioners Management Consultants (Private ) Limited Upgrade Dashboard P…" at bounding box center [573, 213] width 1147 height 916
click at [515, 208] on input "Charges for Dealing Notice 182(2) for the Year [DATE],2017" at bounding box center [432, 205] width 184 height 17
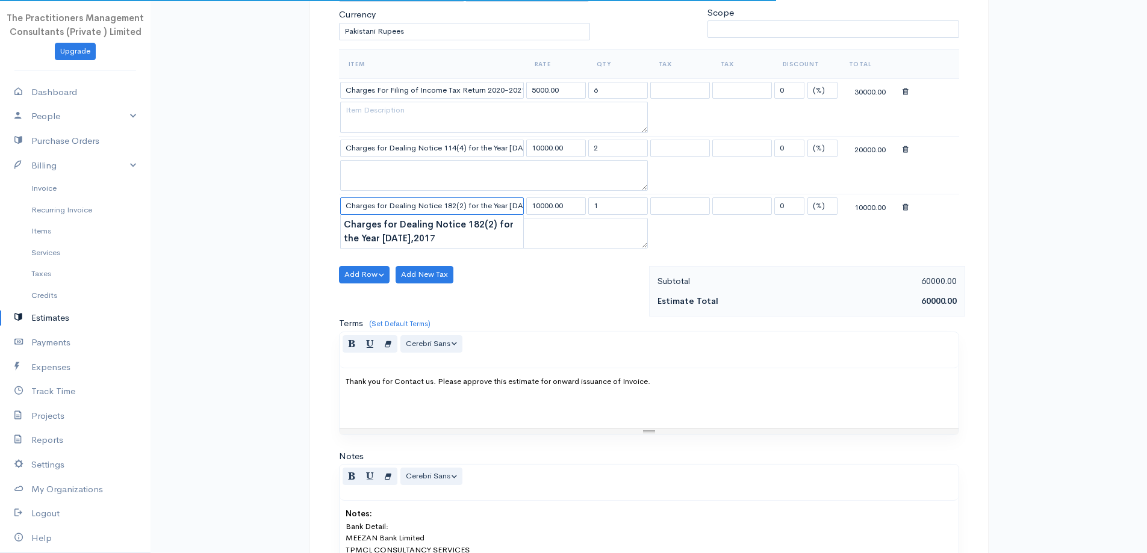
scroll to position [0, 4]
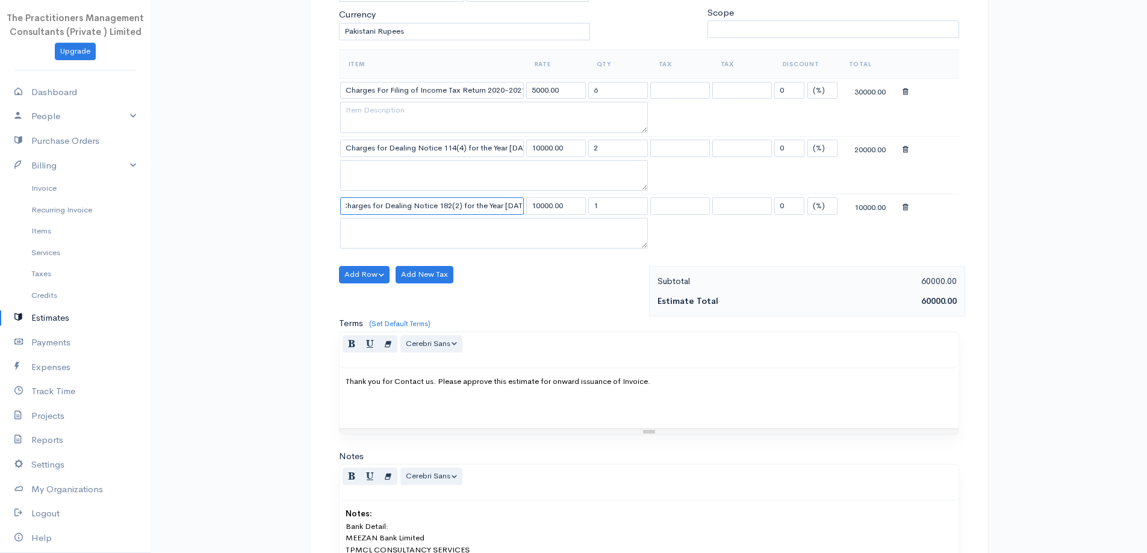
type input "Charges for Dealing Notice 182(2) for the Year [DATE]"
click at [539, 205] on input "10000.00" at bounding box center [556, 205] width 60 height 17
type input "15000.00"
click at [535, 285] on div "Add Row Add Item Row Add Time Row Add New Tax" at bounding box center [491, 291] width 316 height 51
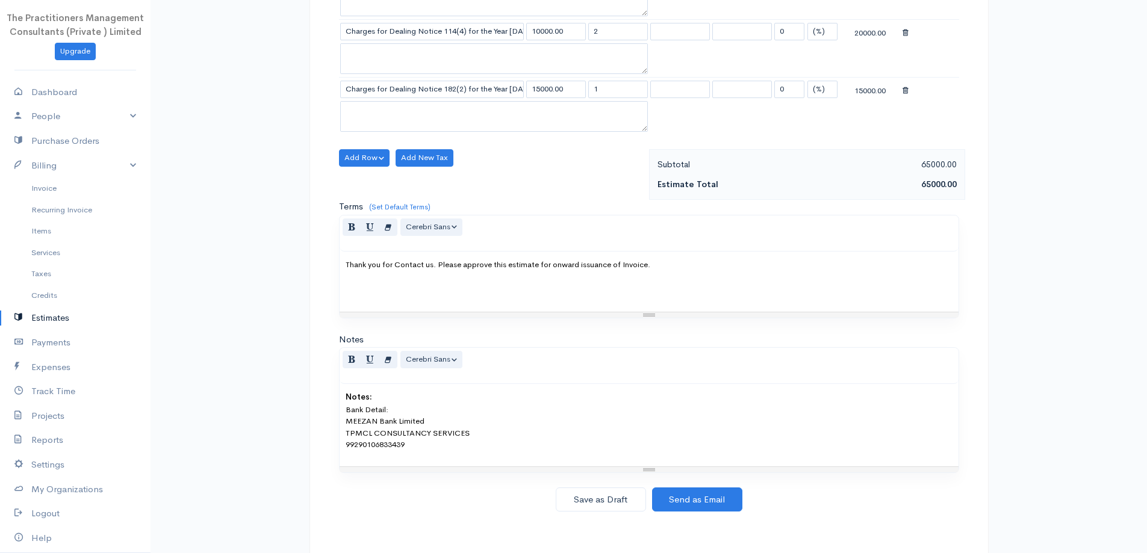
scroll to position [363, 0]
click at [610, 490] on button "Save as Draft" at bounding box center [601, 498] width 90 height 25
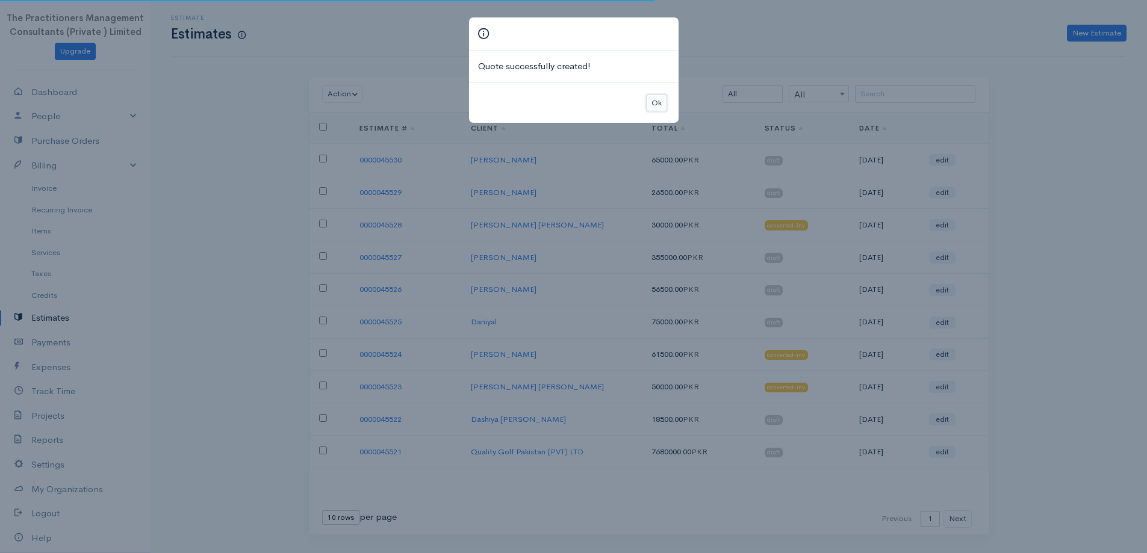
drag, startPoint x: 660, startPoint y: 98, endPoint x: 648, endPoint y: 111, distance: 18.8
click at [660, 98] on button "Ok" at bounding box center [656, 103] width 21 height 17
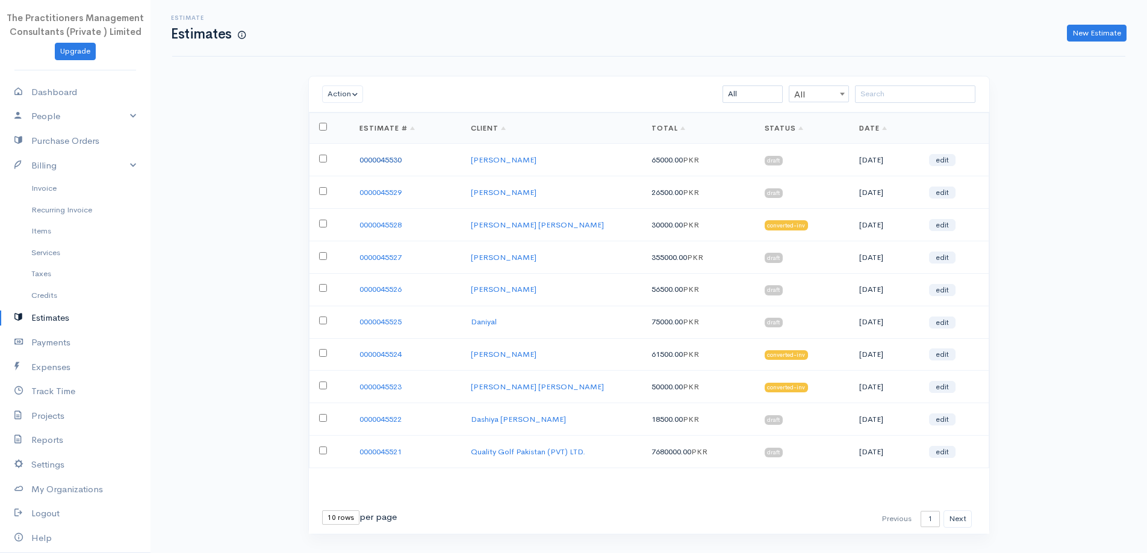
click at [376, 164] on link "0000045530" at bounding box center [380, 160] width 42 height 10
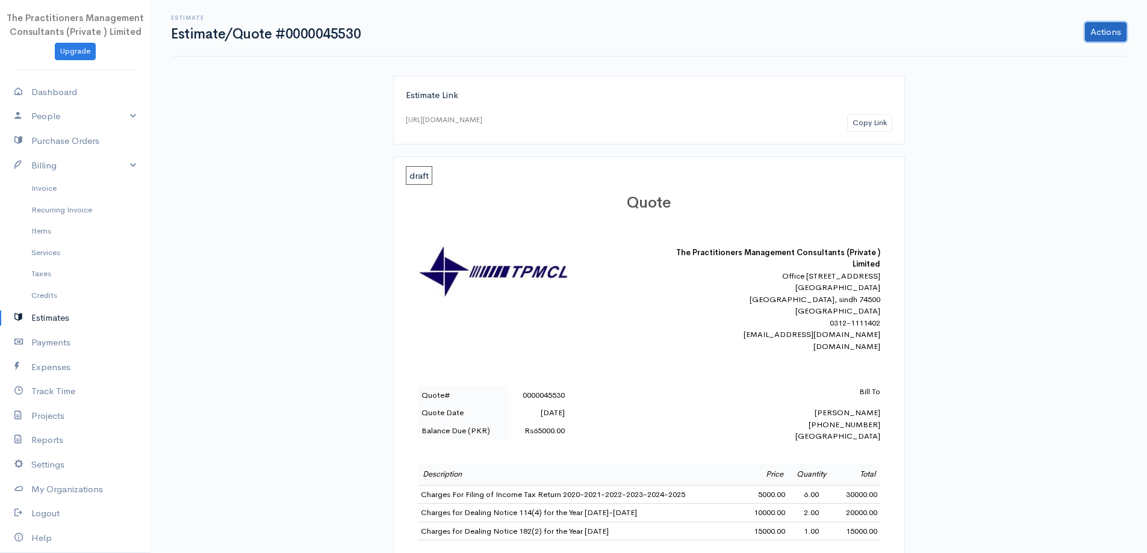
click at [1090, 34] on link "Actions" at bounding box center [1106, 31] width 42 height 19
click at [1046, 161] on link "PDF" at bounding box center [1075, 161] width 106 height 21
click at [45, 317] on link "Estimates" at bounding box center [75, 318] width 151 height 25
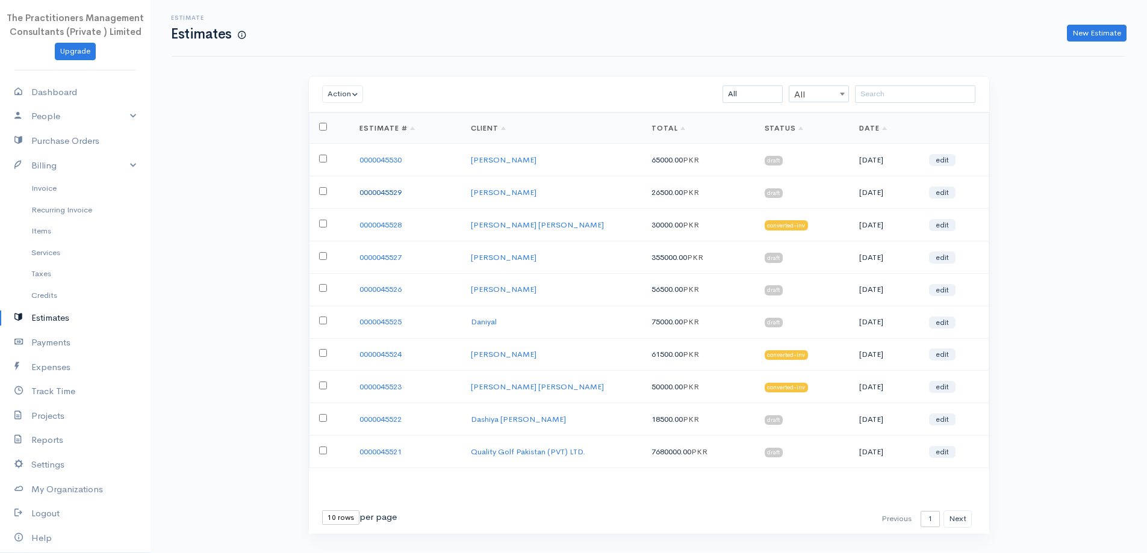
click at [381, 194] on link "0000045529" at bounding box center [380, 192] width 42 height 10
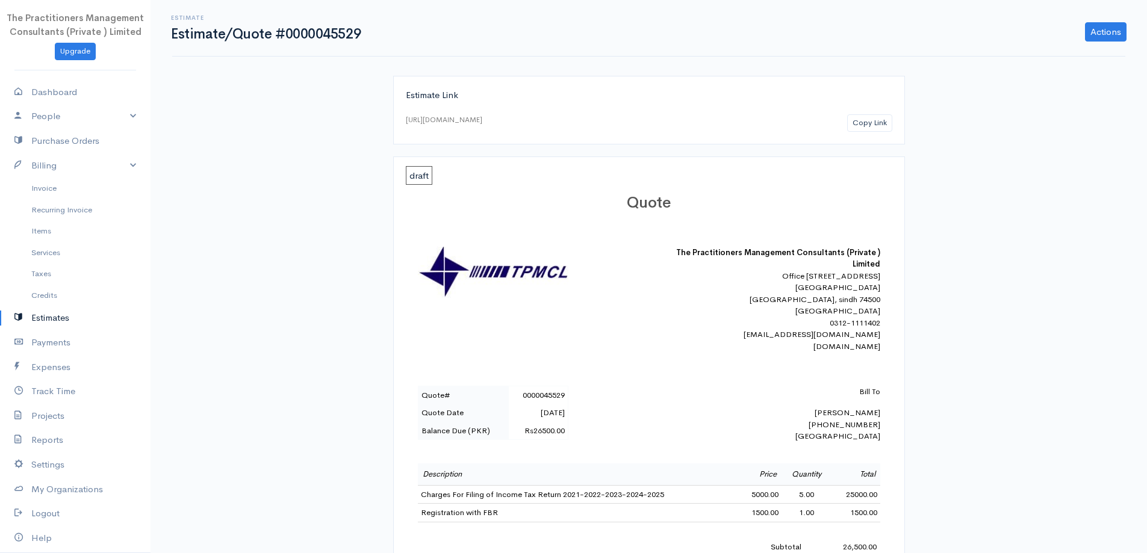
drag, startPoint x: 718, startPoint y: 187, endPoint x: 725, endPoint y: 185, distance: 7.4
click at [722, 187] on div "Quote The Practitioners Management Consultants (Private ) Limited Office [STREE…" at bounding box center [649, 467] width 486 height 570
click at [1094, 34] on link "Actions" at bounding box center [1106, 31] width 42 height 19
click at [1060, 167] on link "PDF" at bounding box center [1075, 161] width 106 height 21
click at [50, 191] on link "Invoice" at bounding box center [75, 189] width 151 height 22
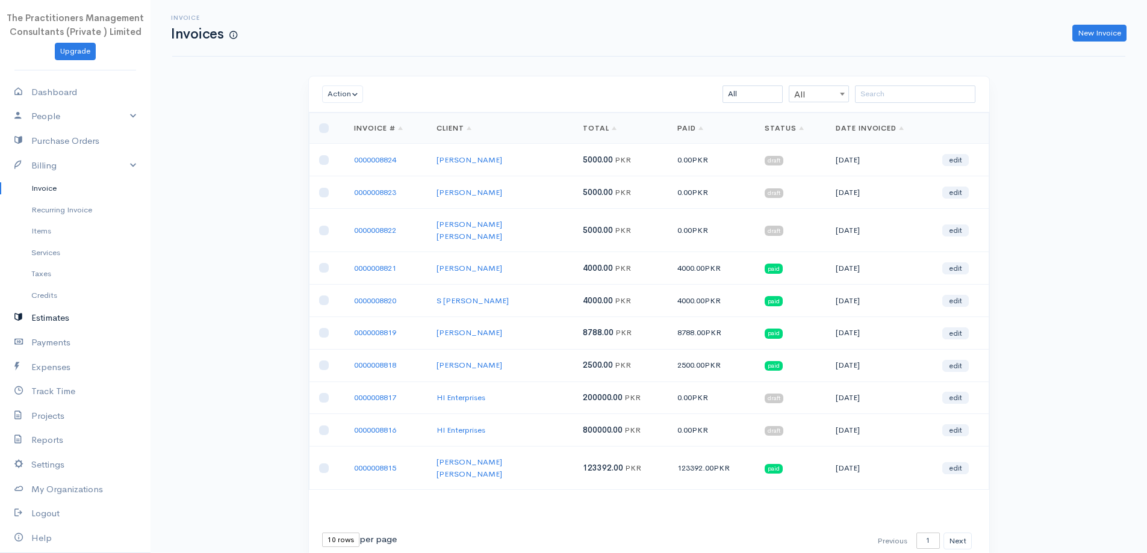
click at [48, 315] on link "Estimates" at bounding box center [75, 318] width 151 height 25
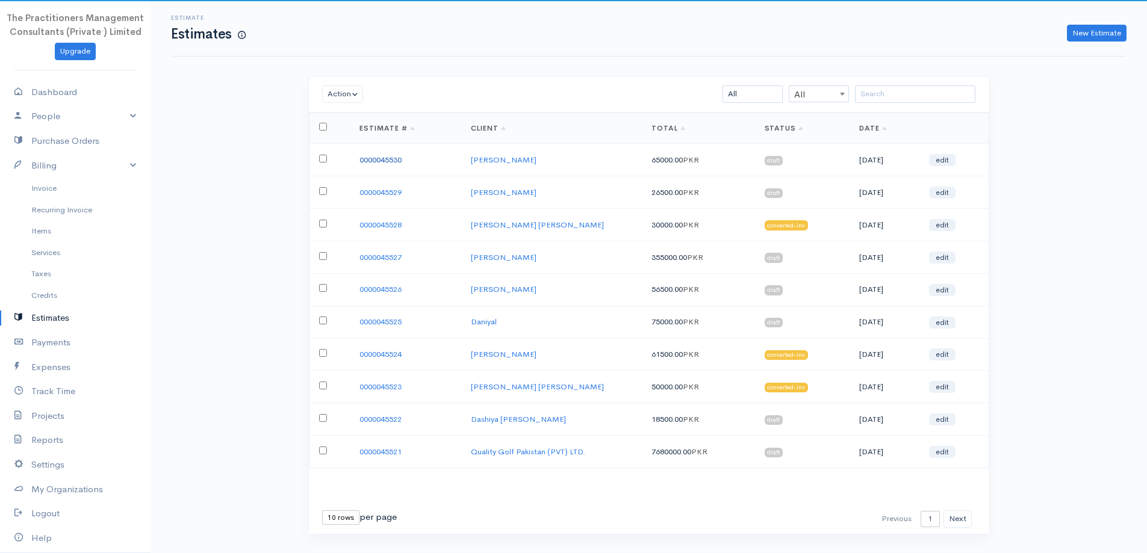
click at [395, 160] on link "0000045530" at bounding box center [380, 160] width 42 height 10
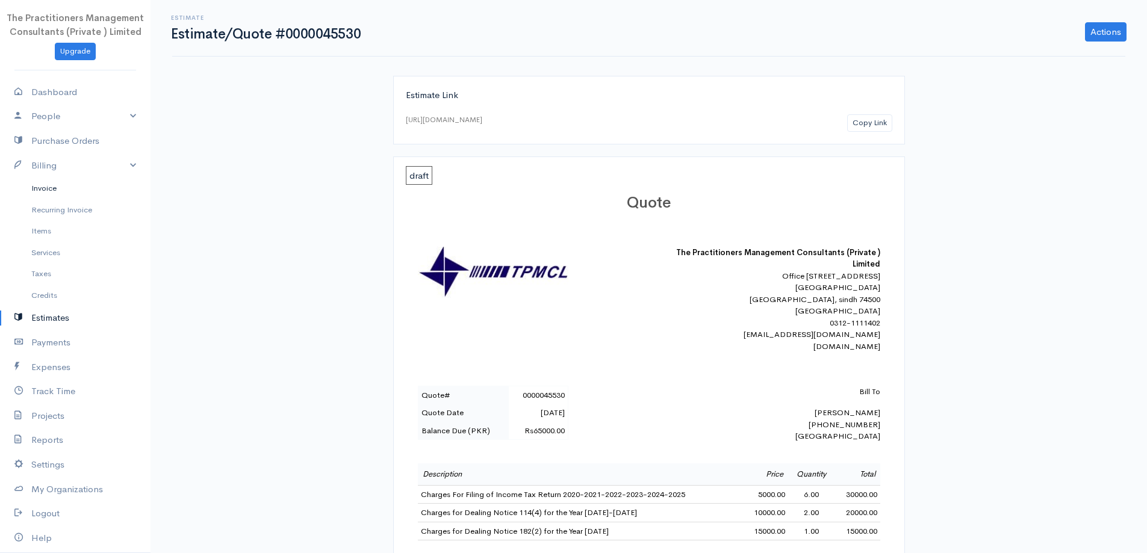
click at [39, 193] on link "Invoice" at bounding box center [75, 189] width 151 height 22
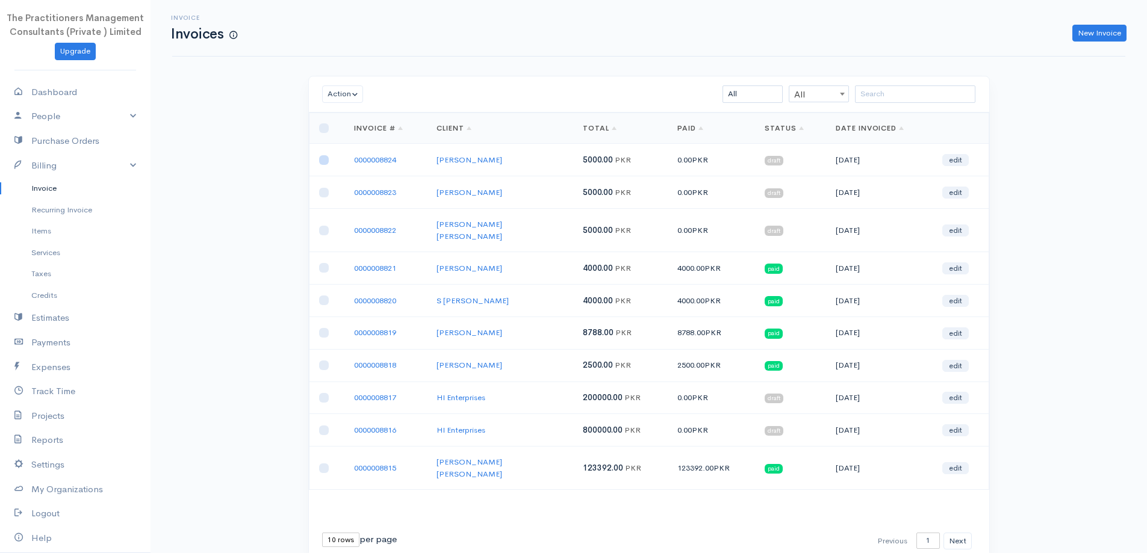
click at [323, 160] on input "checkbox" at bounding box center [324, 160] width 10 height 10
click at [357, 97] on button "Action" at bounding box center [343, 93] width 42 height 17
click at [362, 161] on link "Download PDF" at bounding box center [370, 160] width 95 height 21
click at [328, 161] on input "checkbox" at bounding box center [324, 160] width 10 height 10
checkbox input "false"
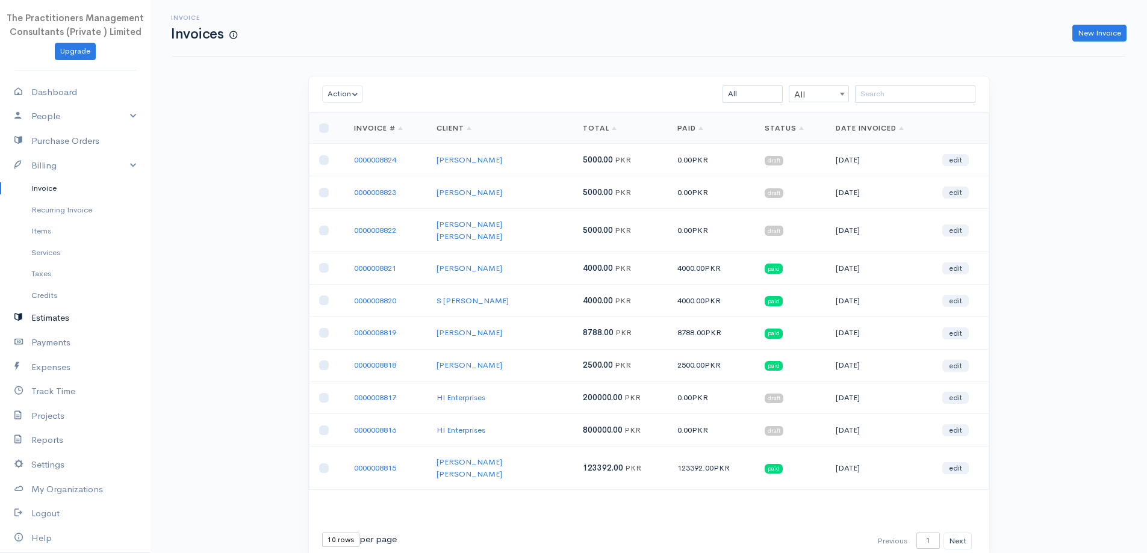
click at [77, 318] on link "Estimates" at bounding box center [75, 318] width 151 height 25
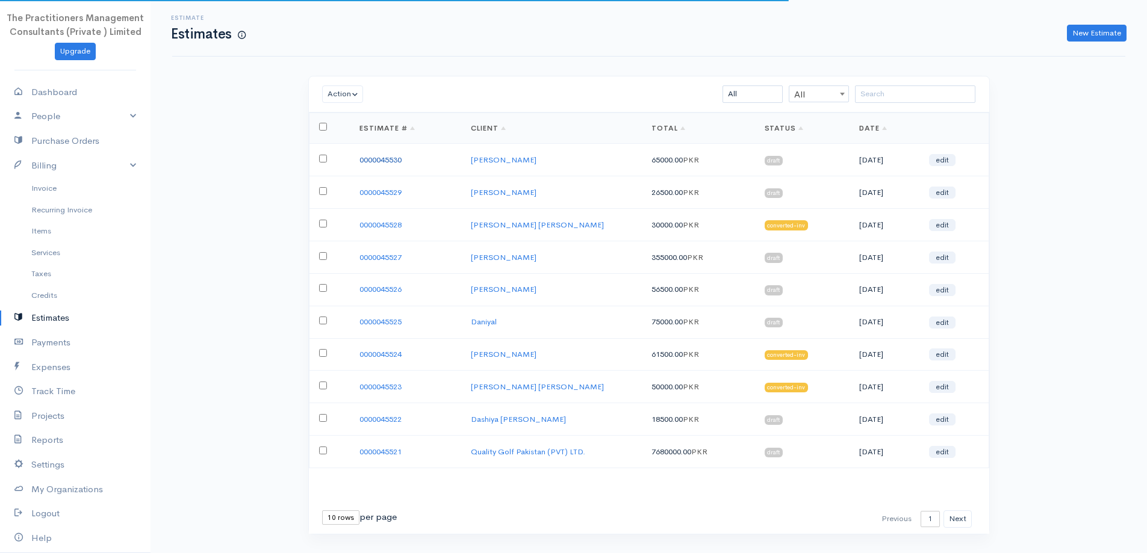
click at [385, 160] on link "0000045530" at bounding box center [380, 160] width 42 height 10
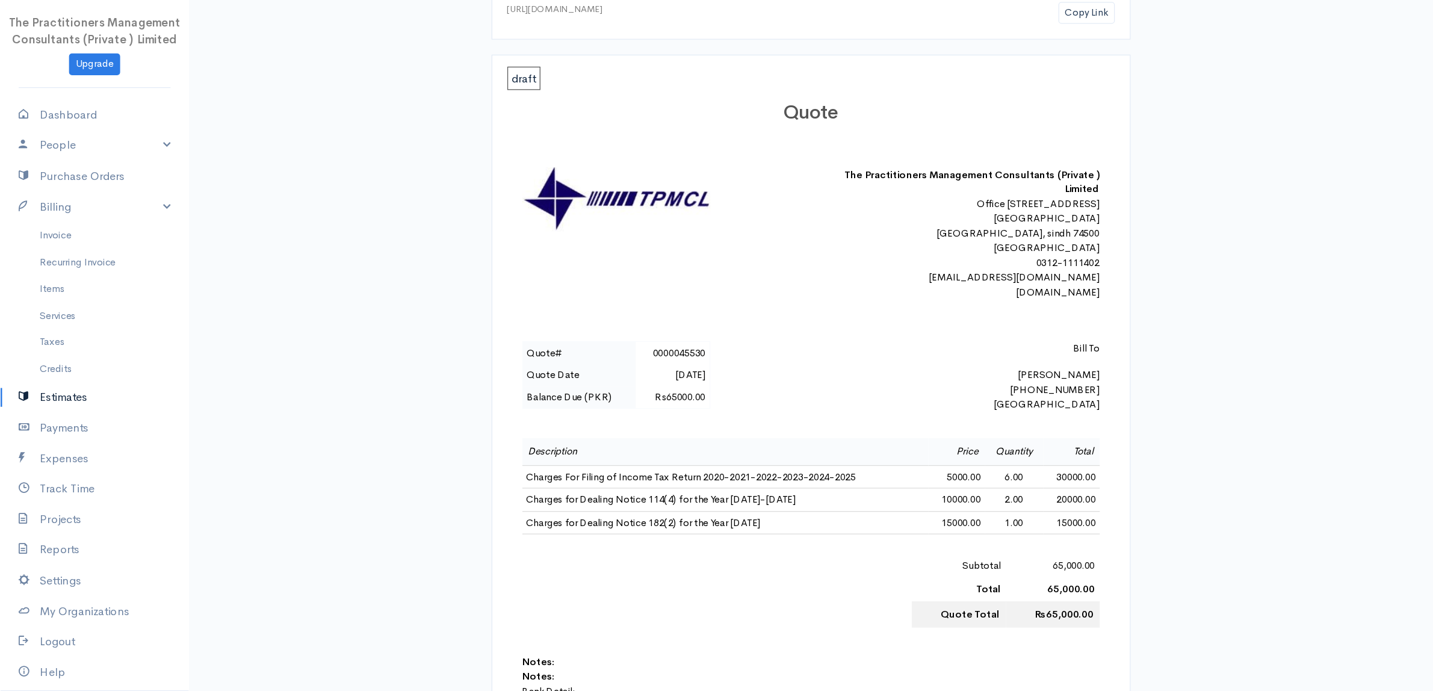
scroll to position [120, 0]
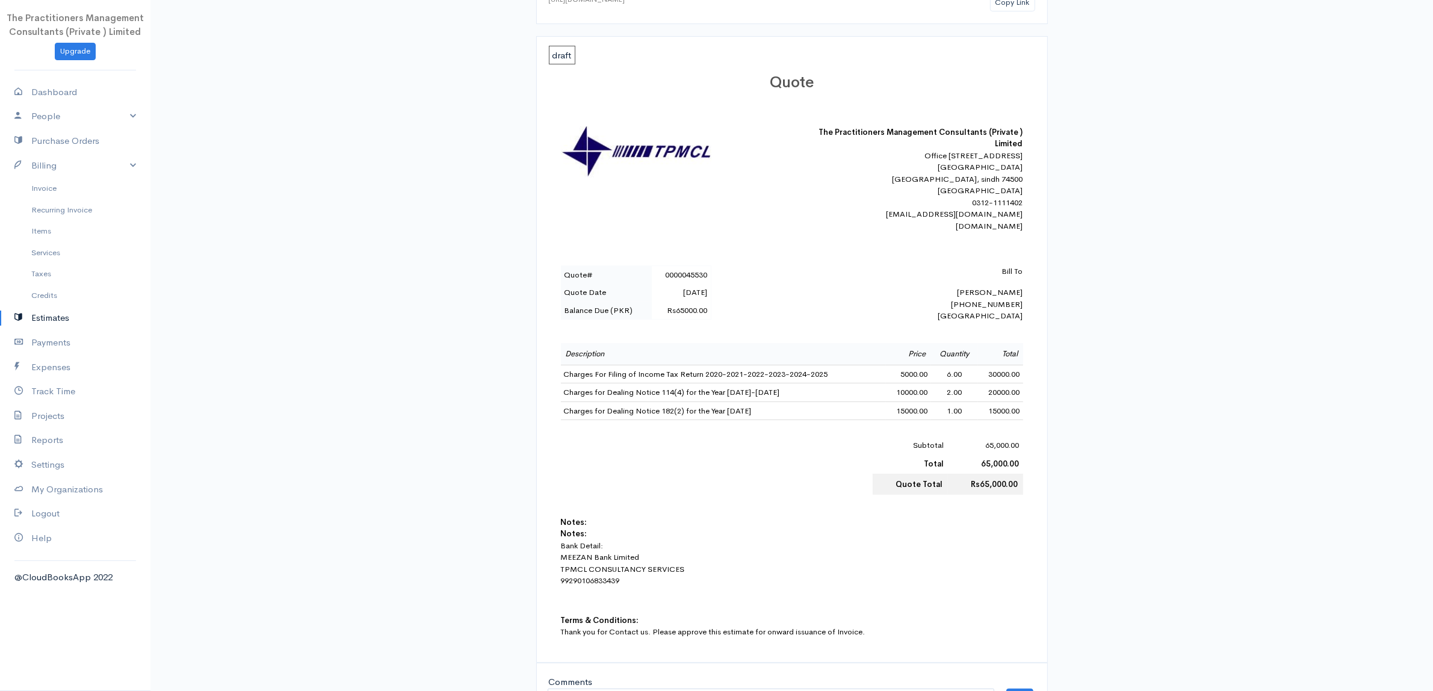
drag, startPoint x: 1102, startPoint y: 1, endPoint x: 876, endPoint y: 254, distance: 339.4
click at [876, 254] on div "Quote The Practitioners Management Consultants (Private ) Limited Office [STREE…" at bounding box center [792, 356] width 486 height 588
click at [52, 182] on link "Invoice" at bounding box center [75, 189] width 151 height 22
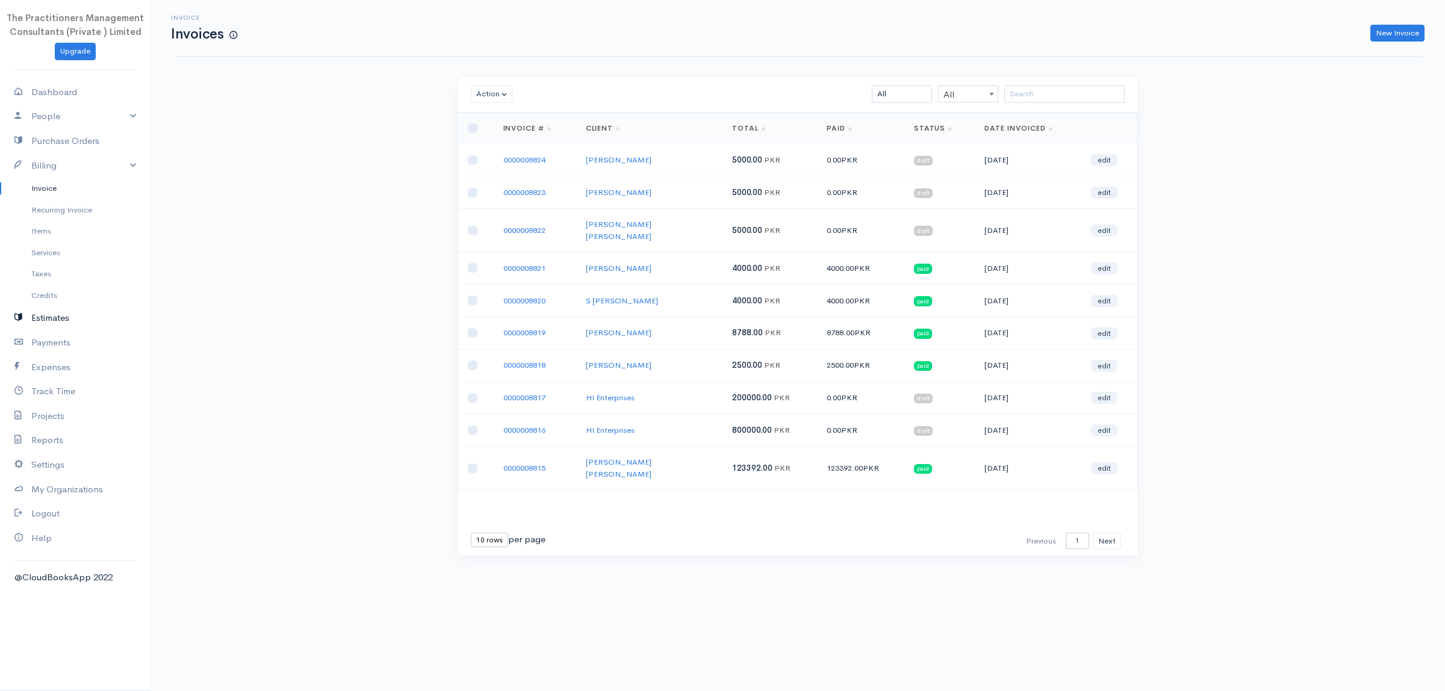
click at [62, 315] on link "Estimates" at bounding box center [75, 318] width 151 height 25
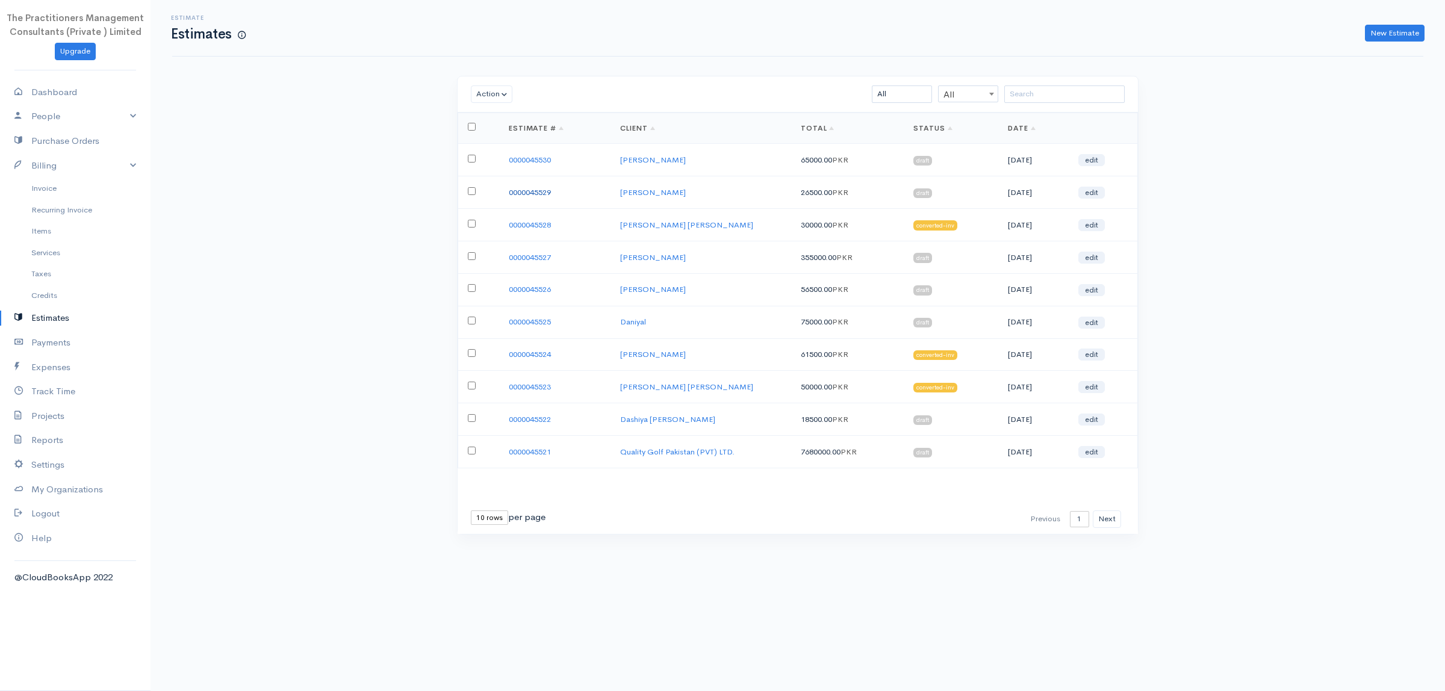
click at [533, 193] on link "0000045529" at bounding box center [530, 192] width 42 height 10
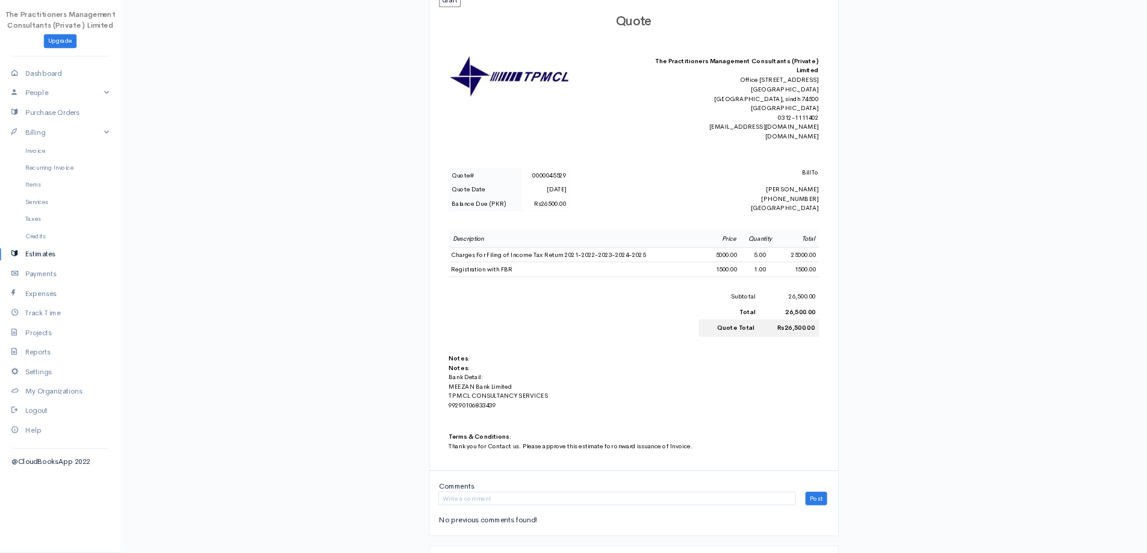
scroll to position [151, 0]
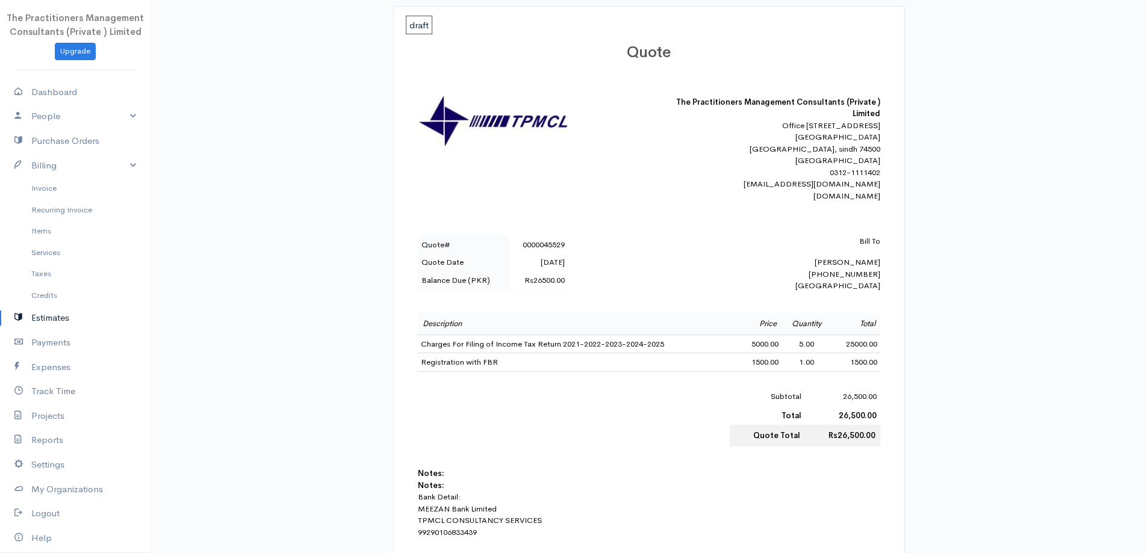
drag, startPoint x: 874, startPoint y: 2, endPoint x: 738, endPoint y: 141, distance: 194.6
click at [723, 152] on div "Office [STREET_ADDRESS] 0312-1111402 [EMAIL_ADDRESS][DOMAIN_NAME] [DOMAIN_NAME]" at bounding box center [774, 161] width 211 height 82
